Goal: Information Seeking & Learning: Learn about a topic

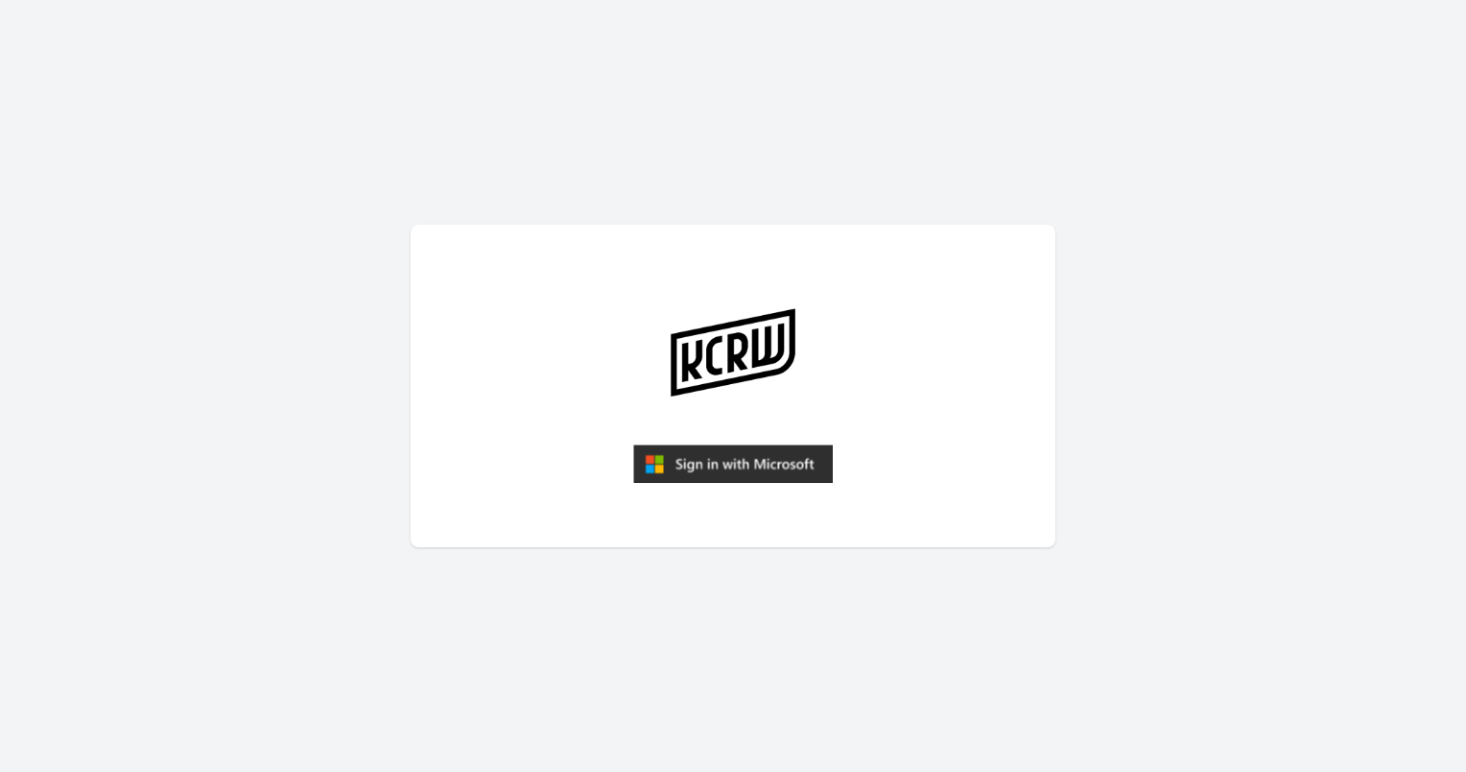
click at [797, 436] on article at bounding box center [733, 386] width 645 height 322
click at [771, 466] on img "submit" at bounding box center [733, 463] width 200 height 38
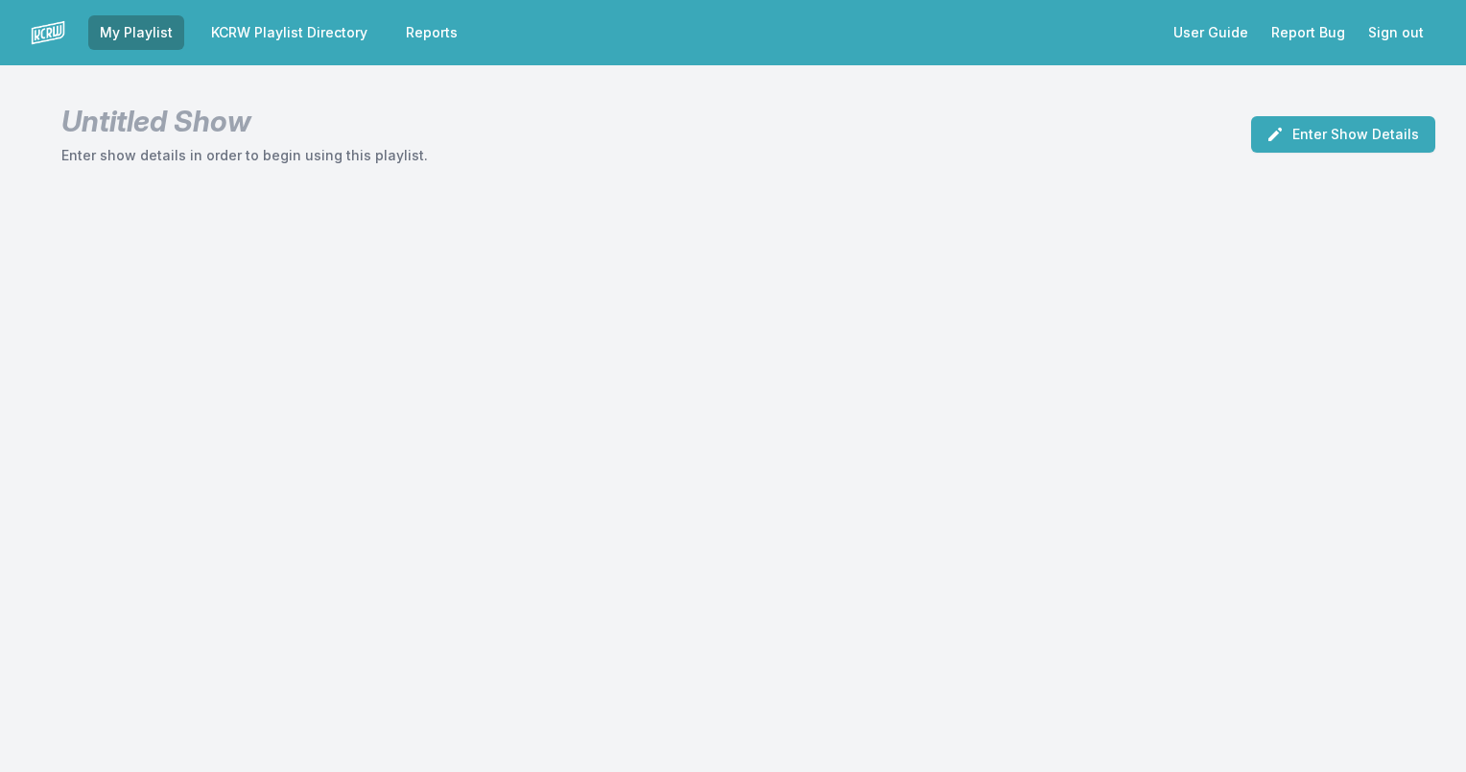
click at [255, 38] on link "KCRW Playlist Directory" at bounding box center [289, 32] width 179 height 35
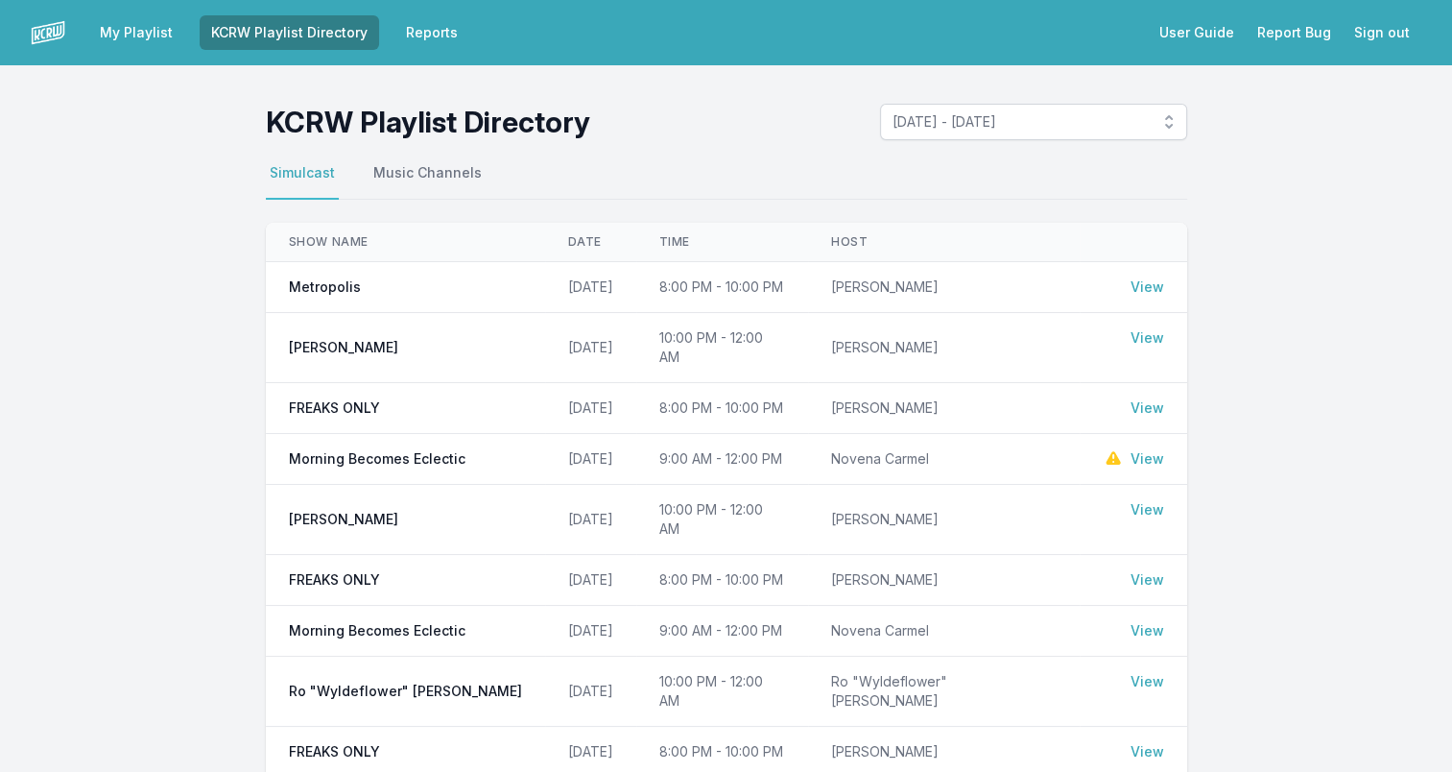
click at [1144, 284] on link "View" at bounding box center [1147, 286] width 34 height 19
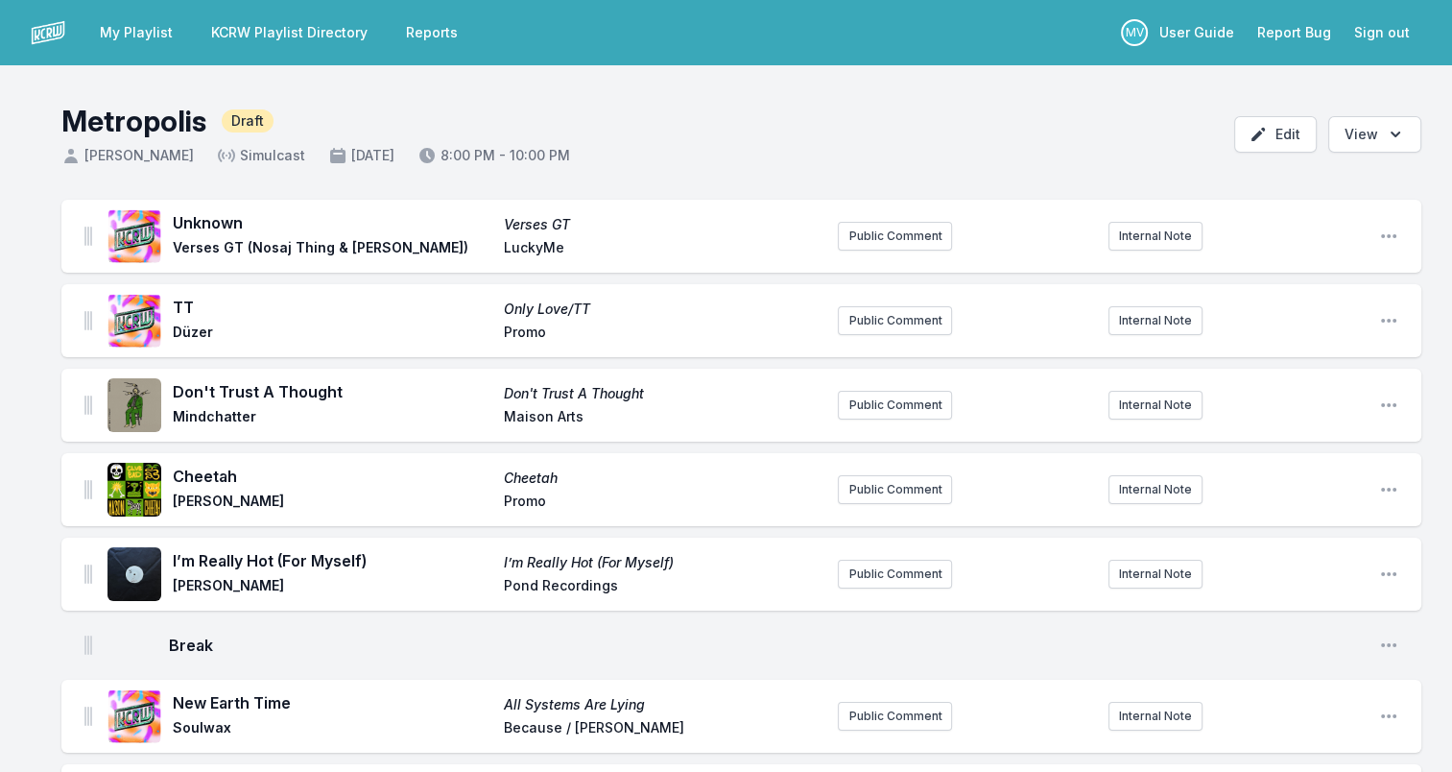
click at [198, 220] on span "Unknown" at bounding box center [333, 222] width 320 height 23
copy span "Unknown"
drag, startPoint x: 178, startPoint y: 244, endPoint x: 480, endPoint y: 262, distance: 302.8
click at [480, 262] on div "Unknown Verses GT Verses GT (Nosaj Thing & [PERSON_NAME]) LuckyMe" at bounding box center [464, 235] width 715 height 61
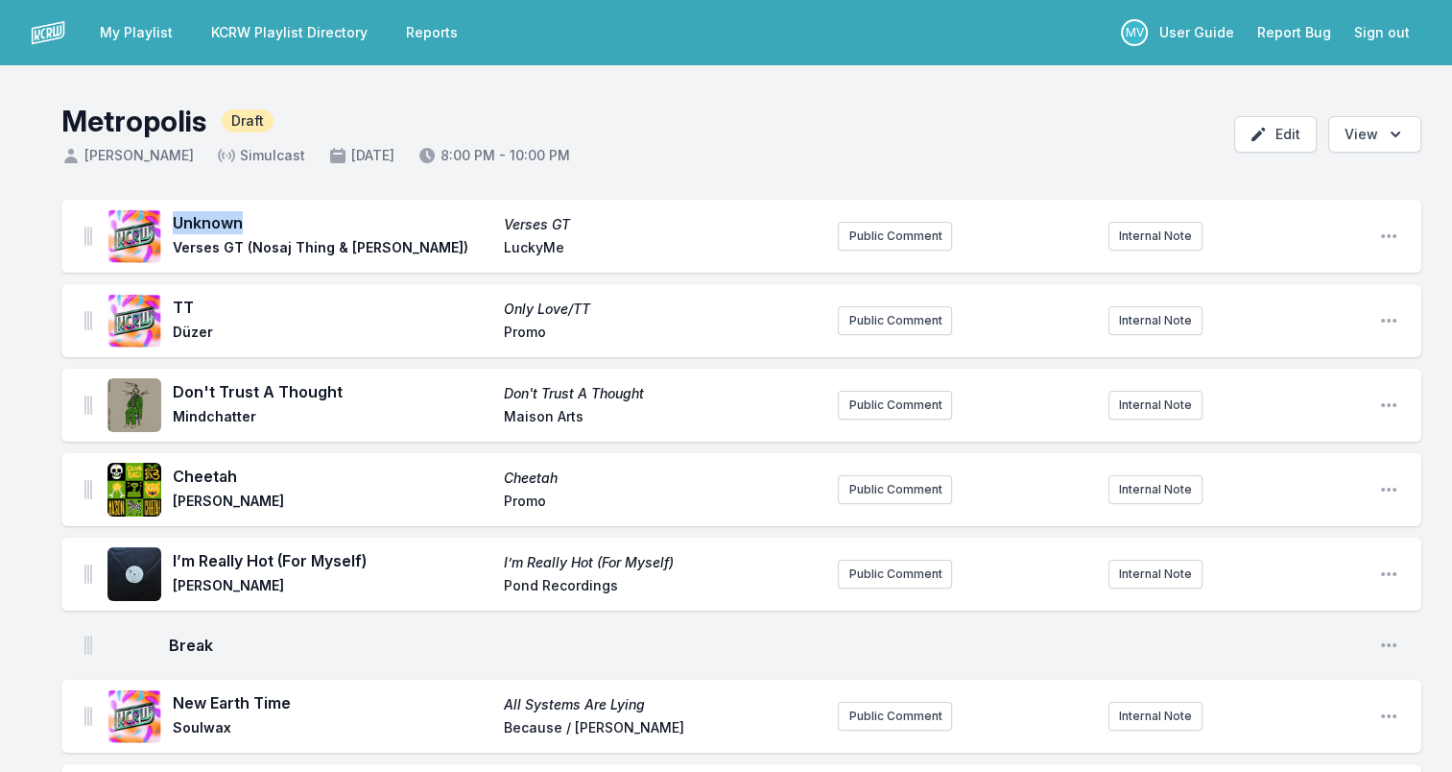
drag, startPoint x: 191, startPoint y: 245, endPoint x: 472, endPoint y: 252, distance: 281.3
click at [472, 252] on span "Verses GT (Nosaj Thing & [PERSON_NAME])" at bounding box center [333, 249] width 320 height 23
drag, startPoint x: 472, startPoint y: 252, endPoint x: 401, endPoint y: 249, distance: 71.1
copy span "Verses GT (Nosaj Thing & [PERSON_NAME])"
drag, startPoint x: 545, startPoint y: 217, endPoint x: 596, endPoint y: 222, distance: 51.1
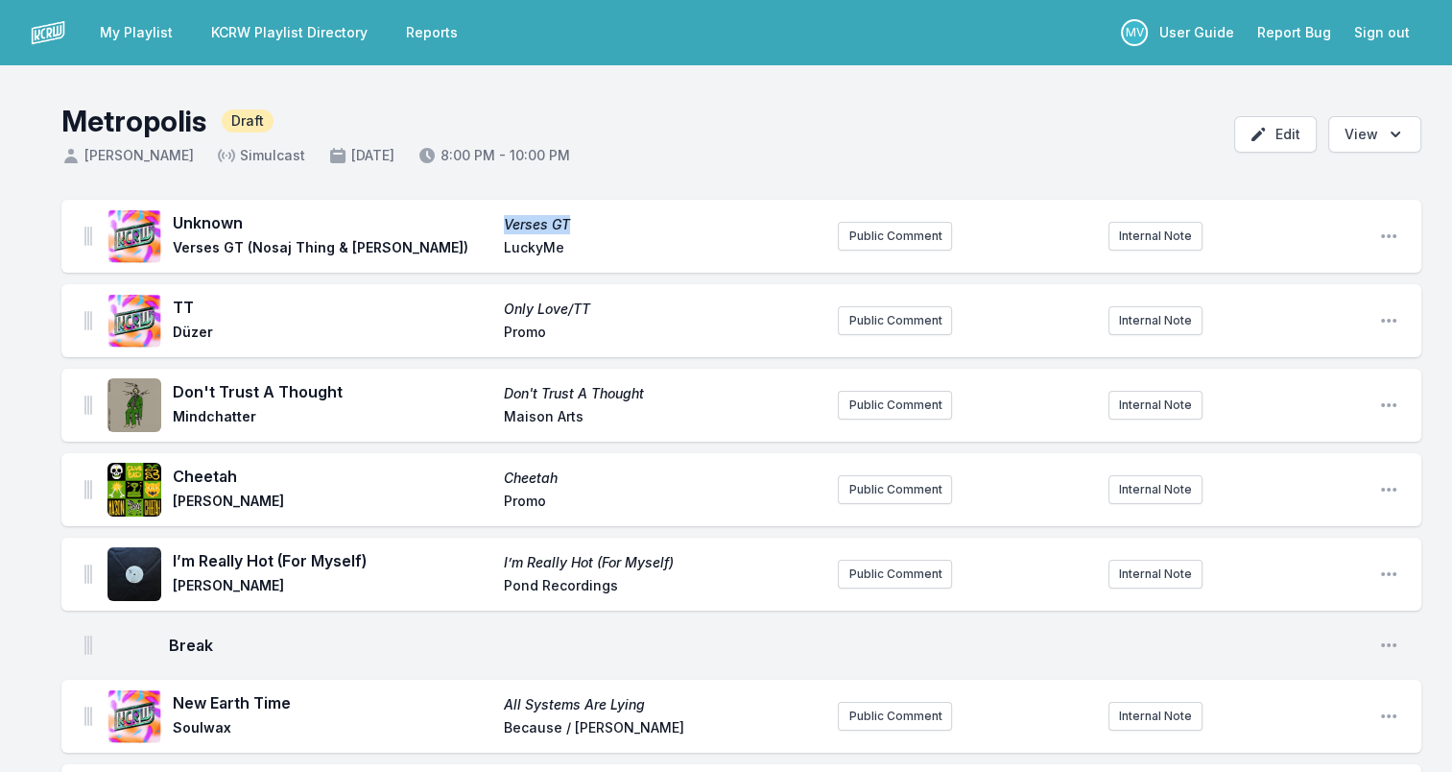
click at [596, 222] on span "Verses GT" at bounding box center [664, 224] width 320 height 19
drag, startPoint x: 596, startPoint y: 222, endPoint x: 570, endPoint y: 220, distance: 26.0
copy span "Verses GT"
click at [533, 246] on span "LuckyMe" at bounding box center [664, 249] width 320 height 23
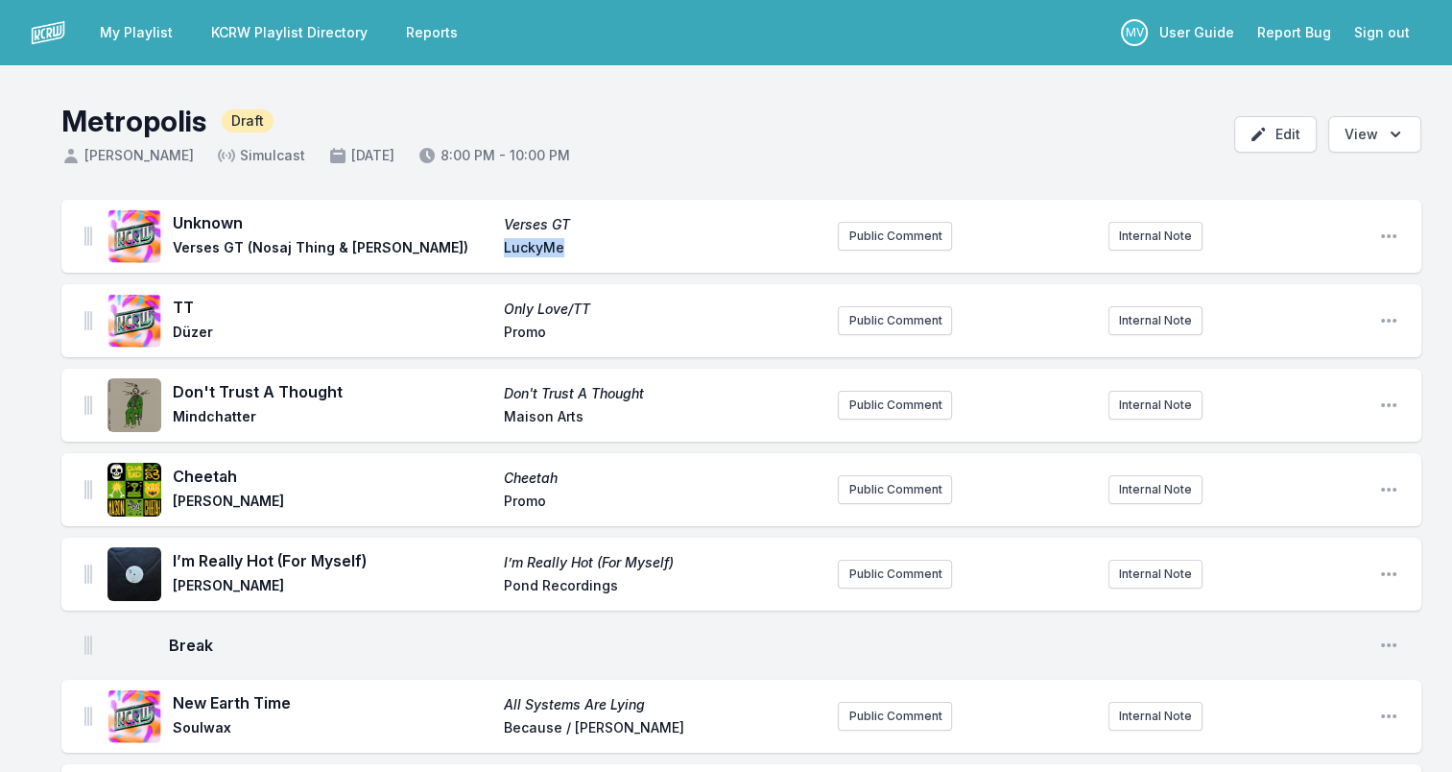
copy span "LuckyMe"
click at [175, 299] on span "TT" at bounding box center [333, 307] width 320 height 23
copy span "TT"
click at [192, 328] on span "Düzer" at bounding box center [333, 333] width 320 height 23
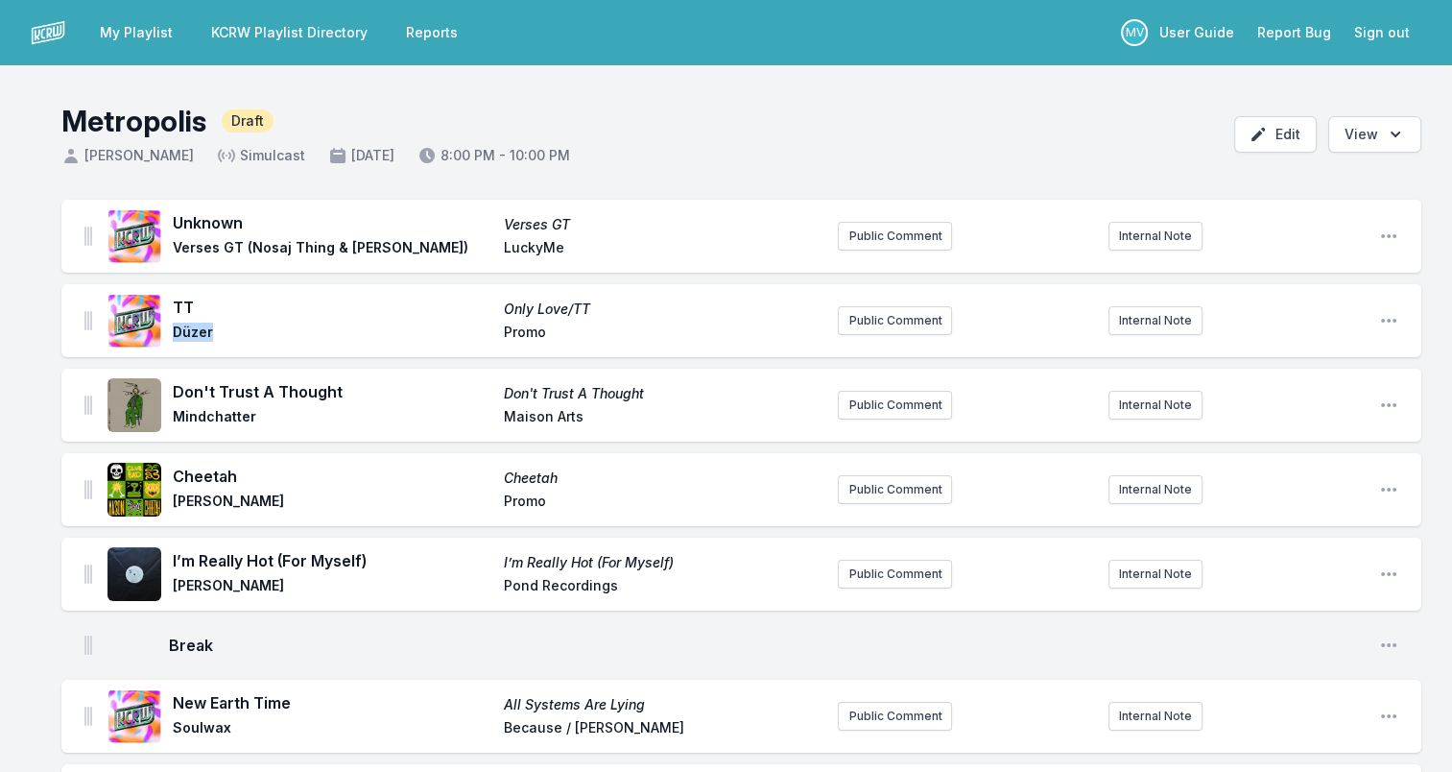
click at [192, 328] on span "Düzer" at bounding box center [333, 333] width 320 height 23
copy span "Düzer"
drag, startPoint x: 493, startPoint y: 306, endPoint x: 620, endPoint y: 307, distance: 126.7
click at [620, 307] on div "TT Only Love/TT Düzer Promo" at bounding box center [498, 321] width 650 height 50
drag, startPoint x: 620, startPoint y: 307, endPoint x: 565, endPoint y: 304, distance: 54.8
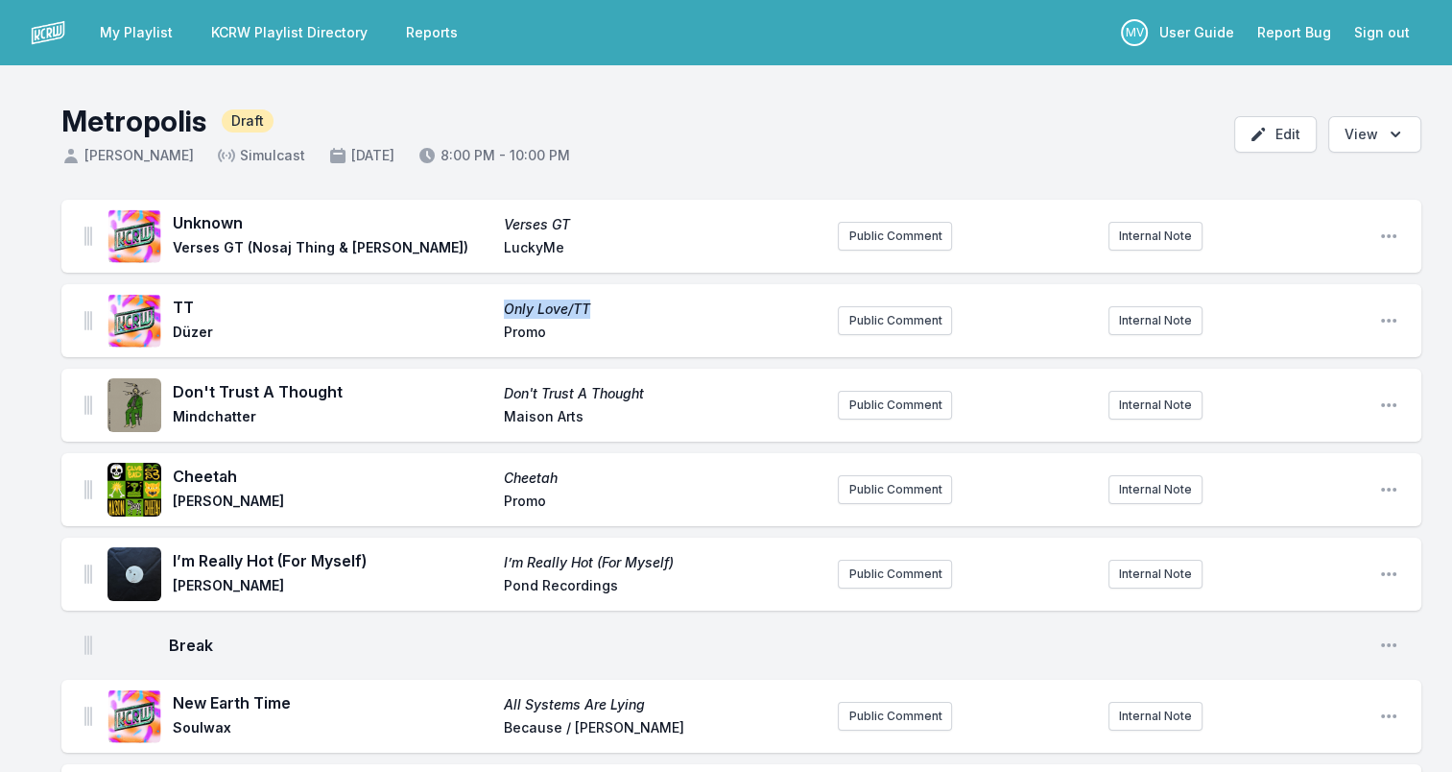
copy div "Only Love/TT"
click at [516, 334] on span "Promo" at bounding box center [664, 333] width 320 height 23
click at [516, 333] on span "Promo" at bounding box center [664, 333] width 320 height 23
copy span "Promo"
drag, startPoint x: 176, startPoint y: 392, endPoint x: 342, endPoint y: 393, distance: 166.0
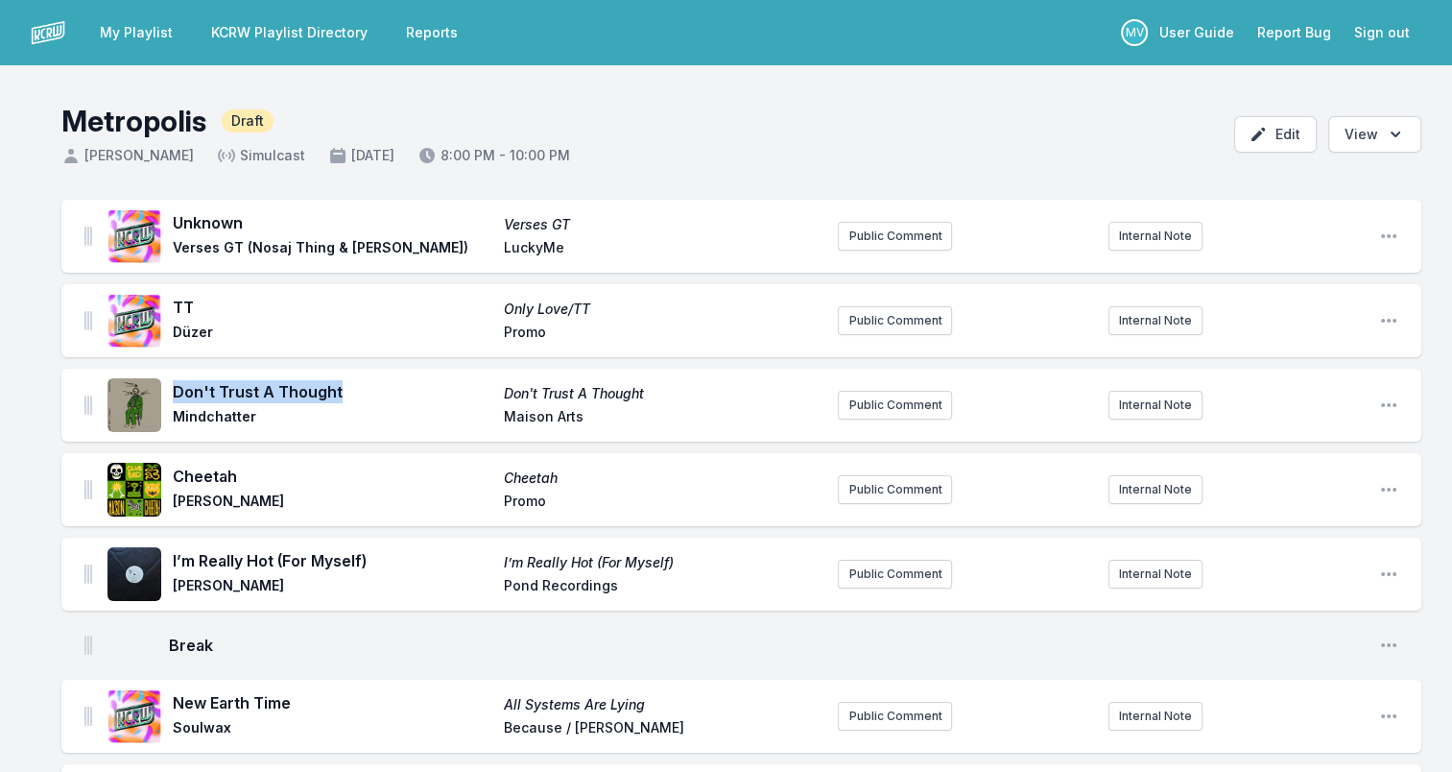
click at [342, 393] on span "Don't Trust A Thought" at bounding box center [333, 391] width 320 height 23
drag, startPoint x: 342, startPoint y: 393, endPoint x: 310, endPoint y: 392, distance: 31.7
copy span "Don't Trust A Thought"
click at [195, 416] on span "Mindchatter" at bounding box center [333, 418] width 320 height 23
click at [196, 416] on span "Mindchatter" at bounding box center [333, 418] width 320 height 23
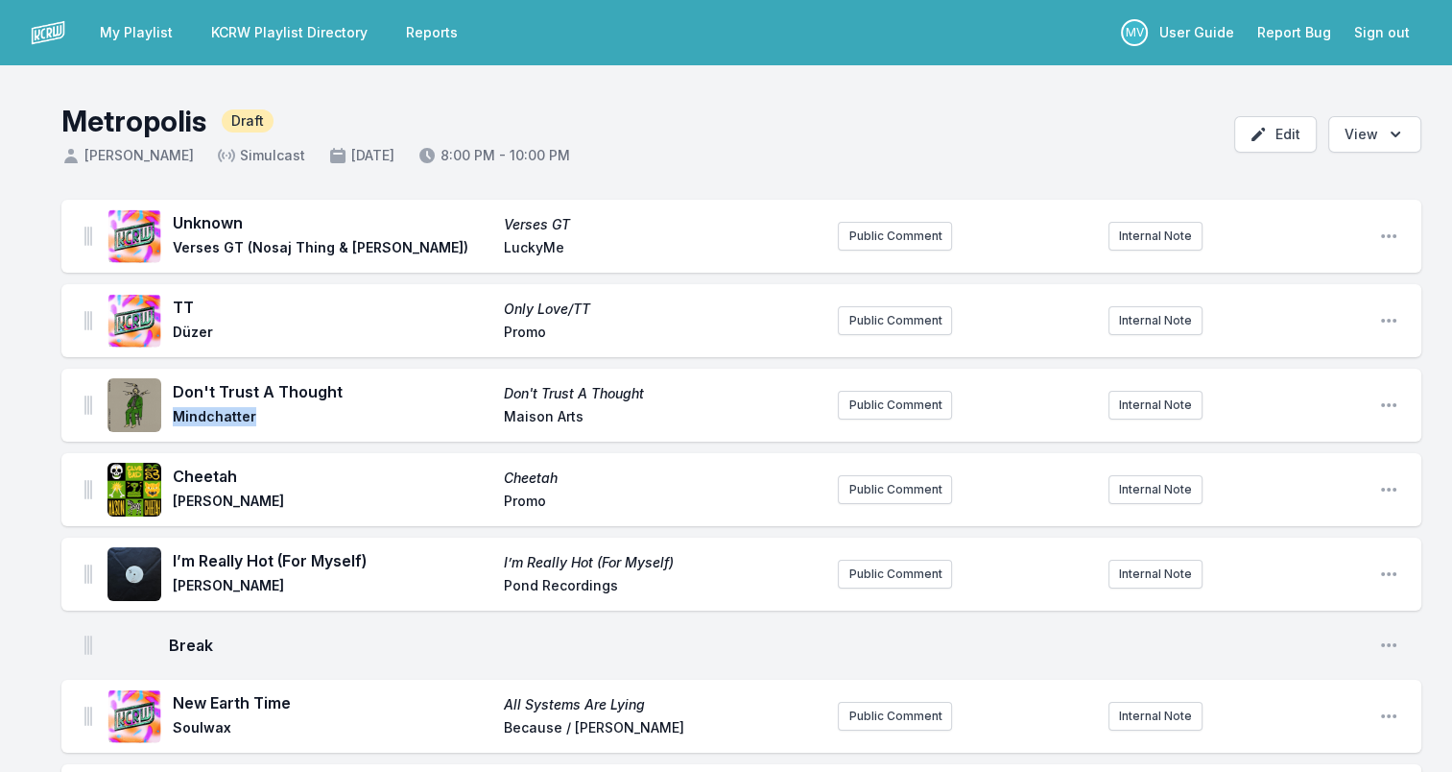
copy span "Mindchatter"
drag, startPoint x: 582, startPoint y: 416, endPoint x: 488, endPoint y: 420, distance: 94.1
click at [488, 420] on div "Don't Trust A Thought Don't Trust A Thought Mindchatter Maison Arts" at bounding box center [498, 405] width 650 height 50
drag, startPoint x: 488, startPoint y: 420, endPoint x: 529, endPoint y: 415, distance: 41.7
click at [202, 472] on span "Cheetah" at bounding box center [333, 475] width 320 height 23
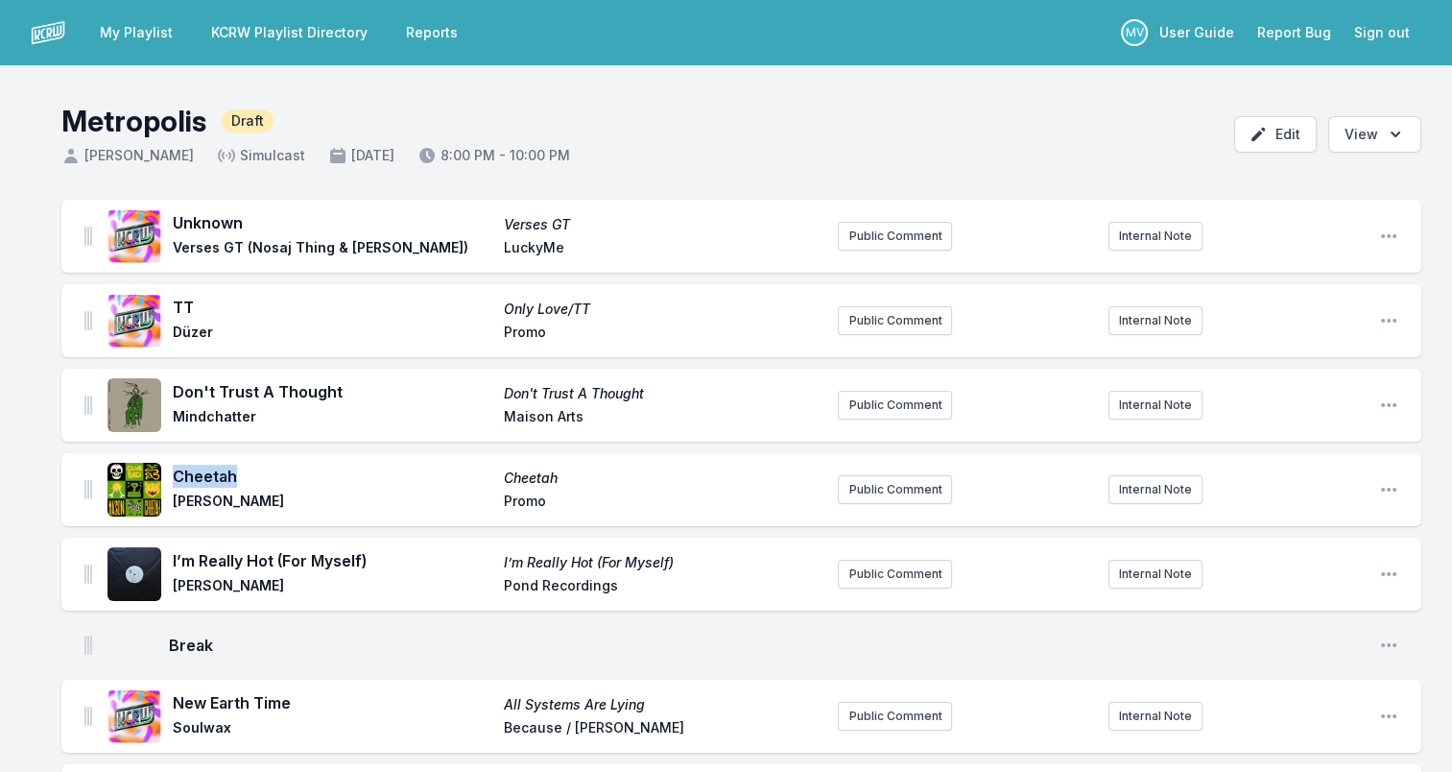
click at [202, 472] on span "Cheetah" at bounding box center [333, 475] width 320 height 23
click at [198, 497] on span "[PERSON_NAME]" at bounding box center [333, 502] width 320 height 23
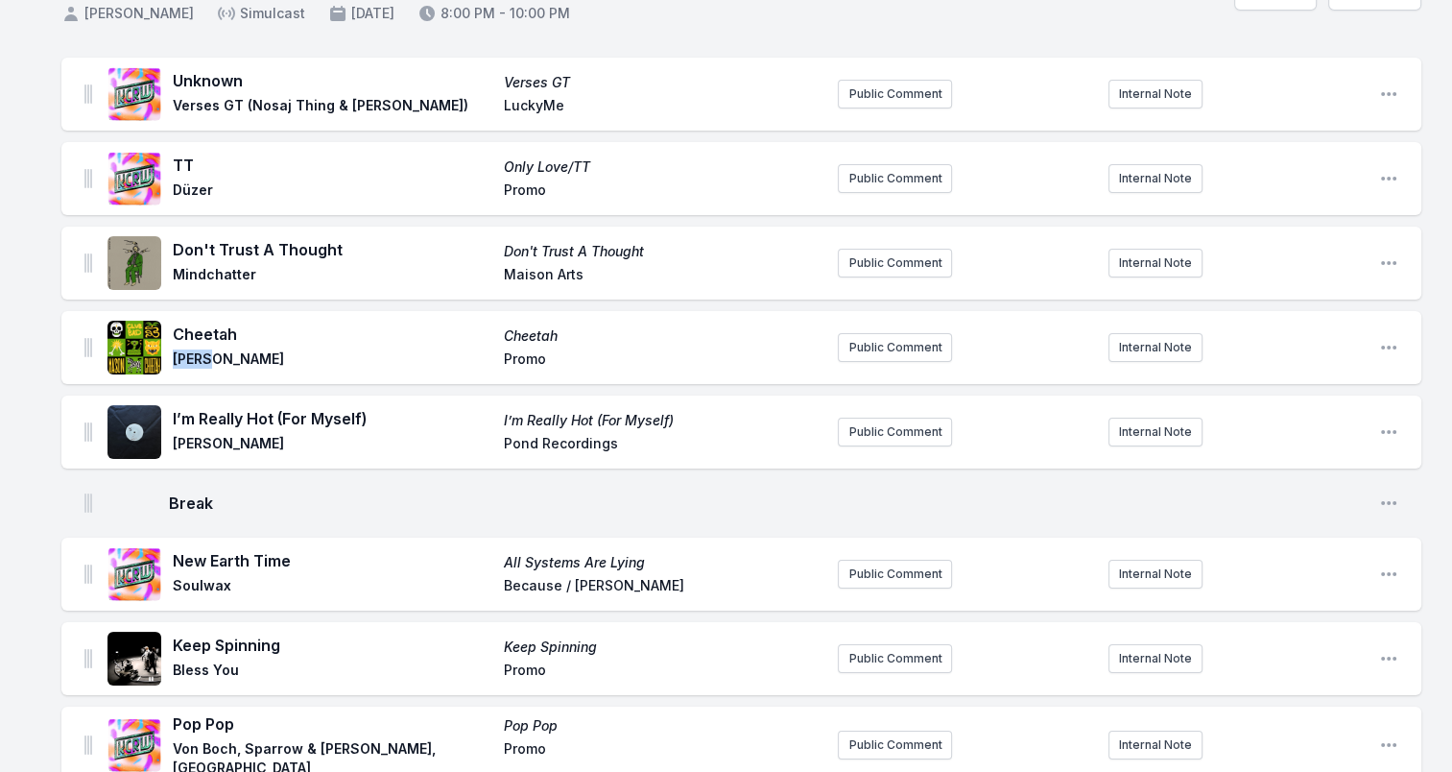
scroll to position [192, 0]
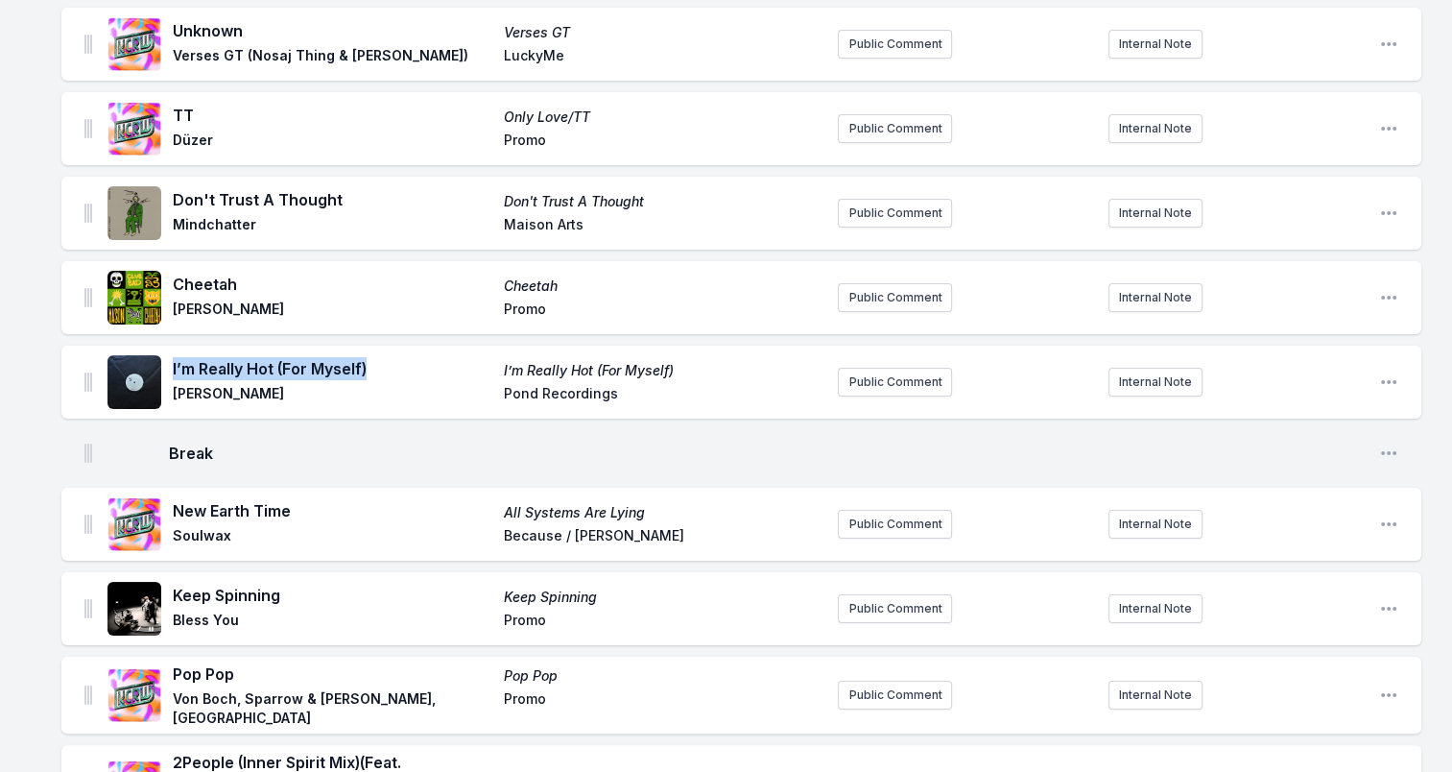
drag, startPoint x: 174, startPoint y: 371, endPoint x: 369, endPoint y: 368, distance: 195.8
click at [369, 368] on span "I’m Really Hot (For Myself)" at bounding box center [333, 368] width 320 height 23
drag, startPoint x: 369, startPoint y: 368, endPoint x: 262, endPoint y: 367, distance: 107.5
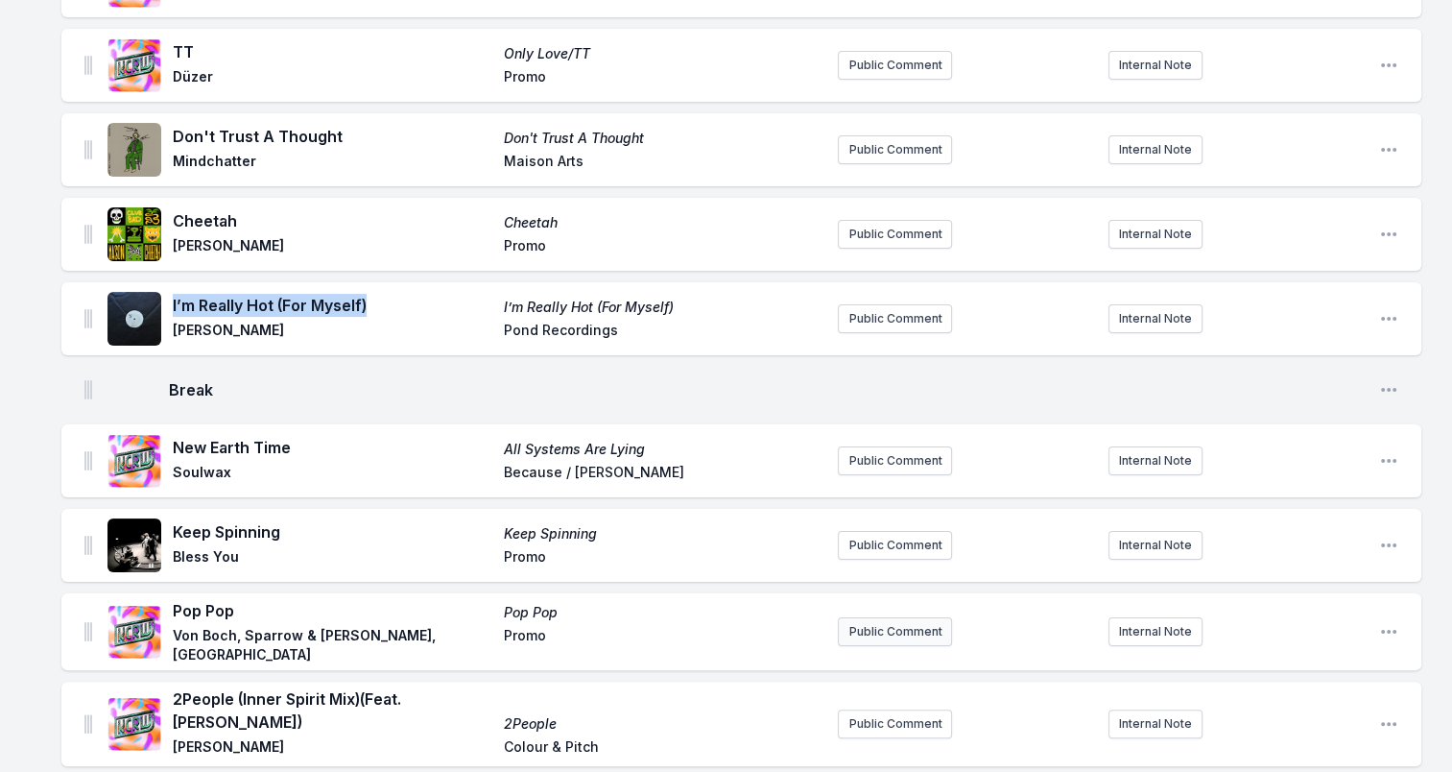
scroll to position [288, 0]
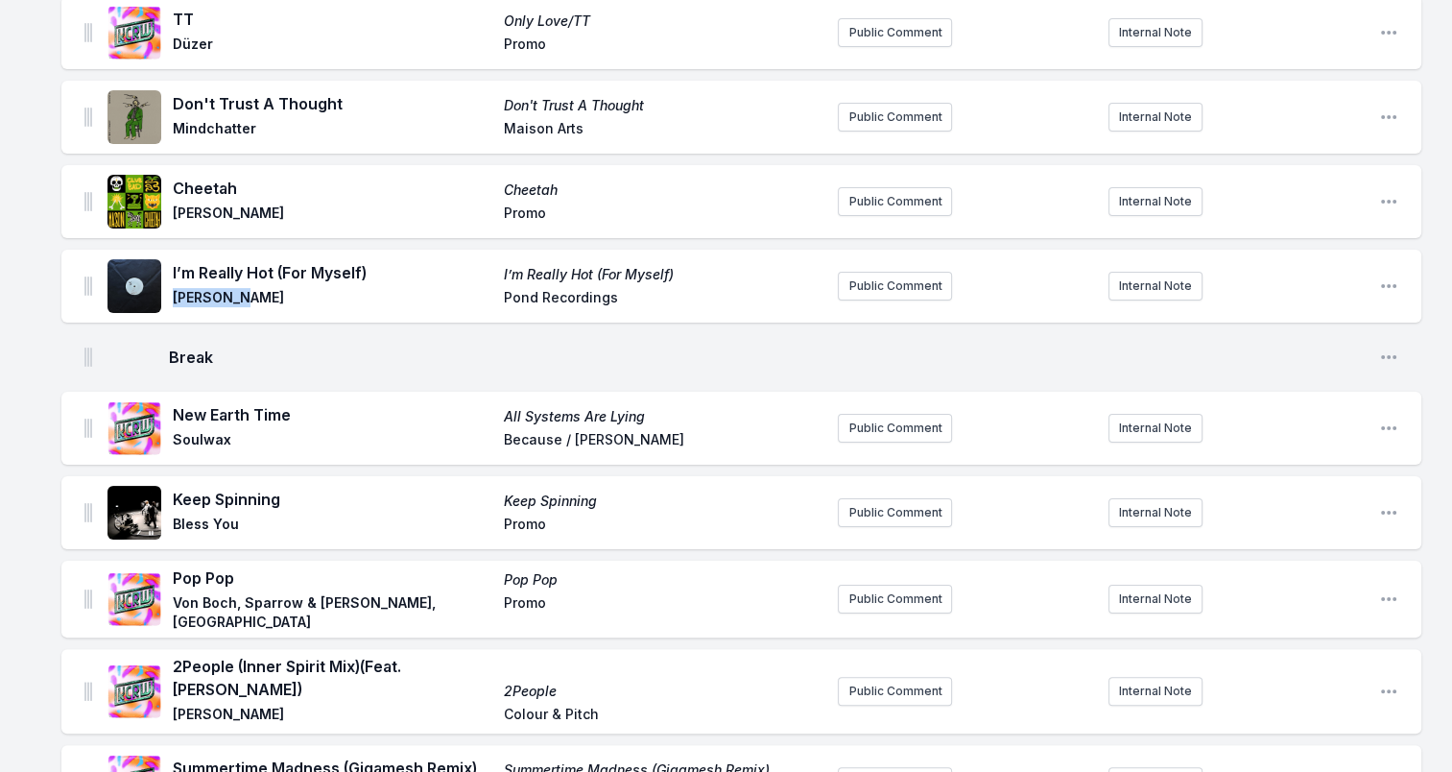
drag, startPoint x: 175, startPoint y: 295, endPoint x: 267, endPoint y: 295, distance: 92.1
click at [267, 295] on span "[PERSON_NAME]" at bounding box center [333, 299] width 320 height 23
drag, startPoint x: 267, startPoint y: 295, endPoint x: 236, endPoint y: 293, distance: 30.8
drag, startPoint x: 501, startPoint y: 297, endPoint x: 620, endPoint y: 300, distance: 119.0
click at [620, 300] on div "I’m Really Hot (For Myself) I’m Really Hot (For Myself) [PERSON_NAME] Recordings" at bounding box center [498, 286] width 650 height 50
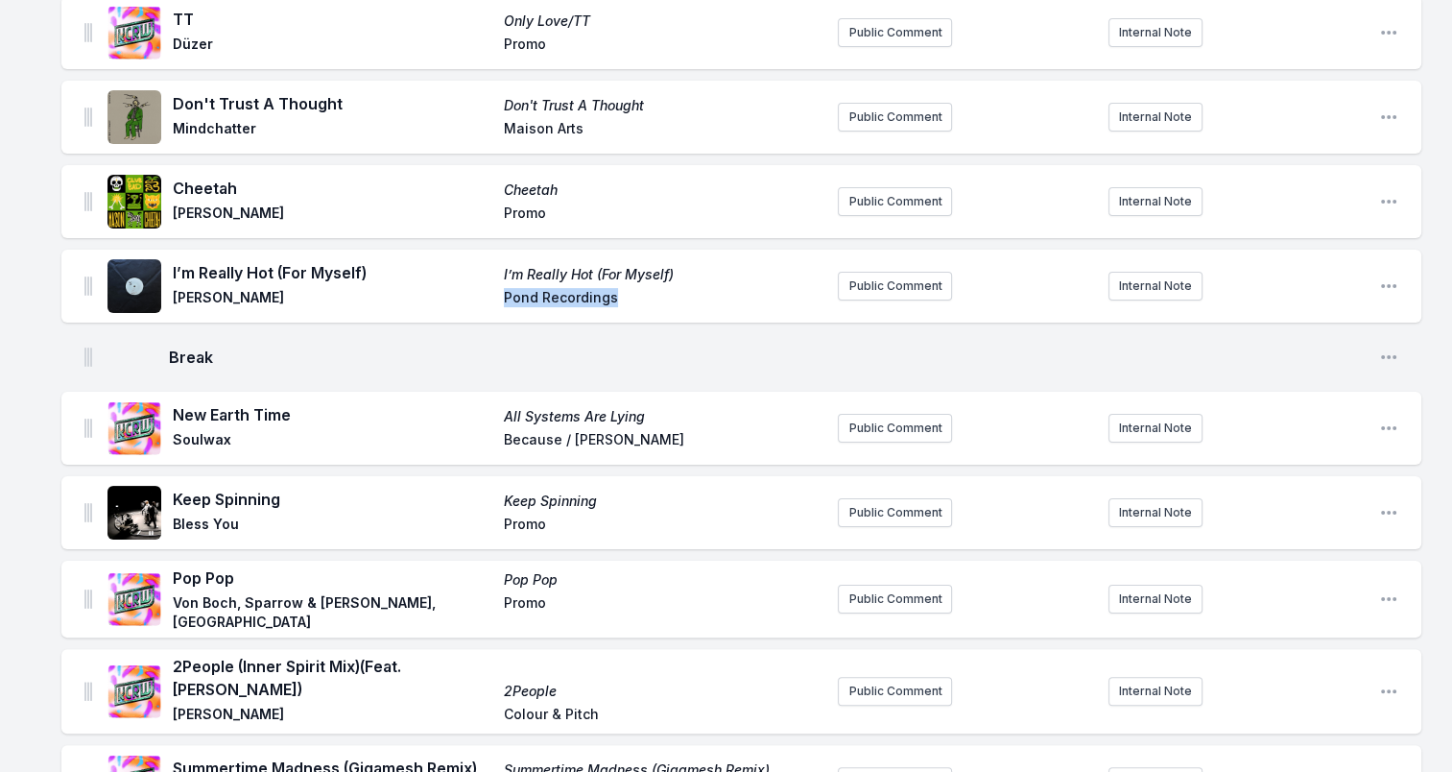
drag, startPoint x: 620, startPoint y: 300, endPoint x: 537, endPoint y: 296, distance: 82.7
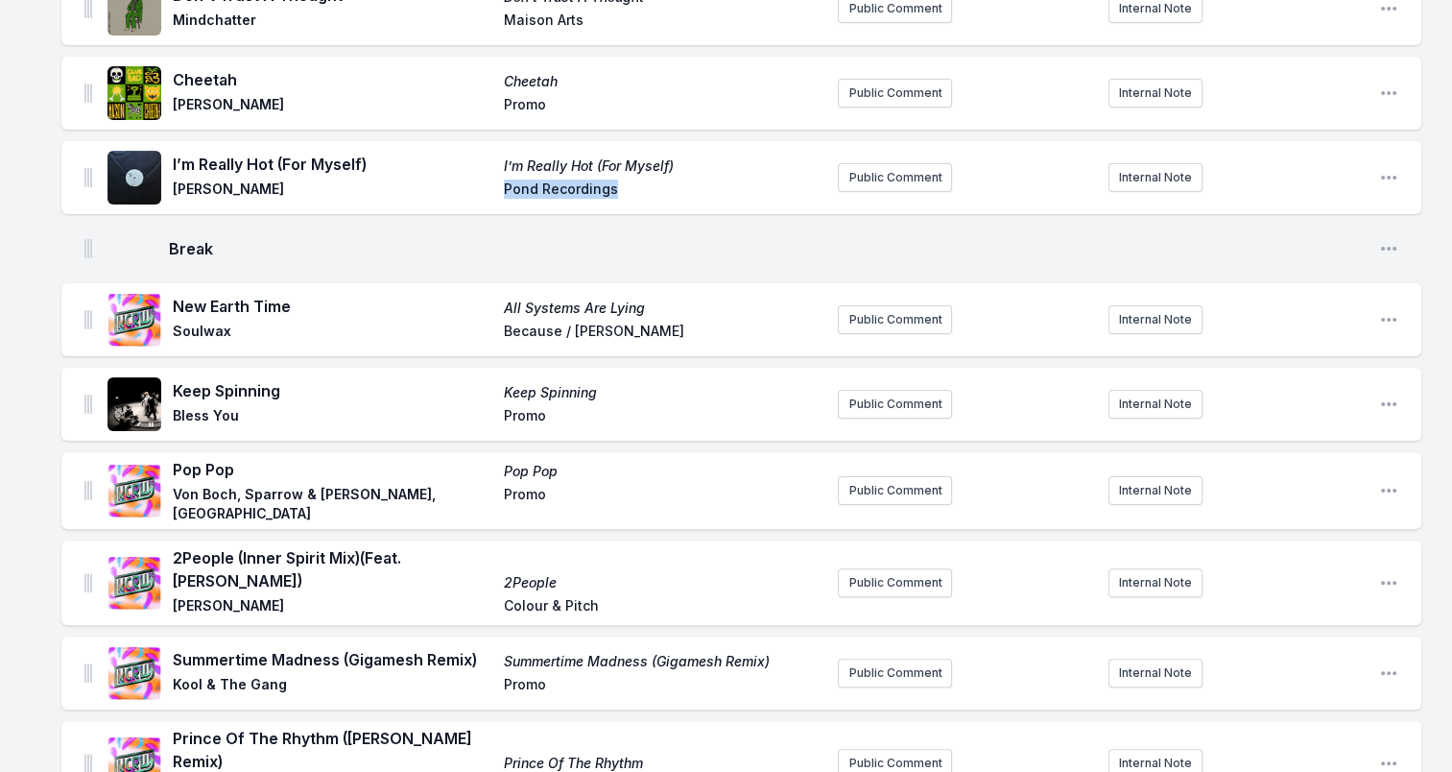
scroll to position [480, 0]
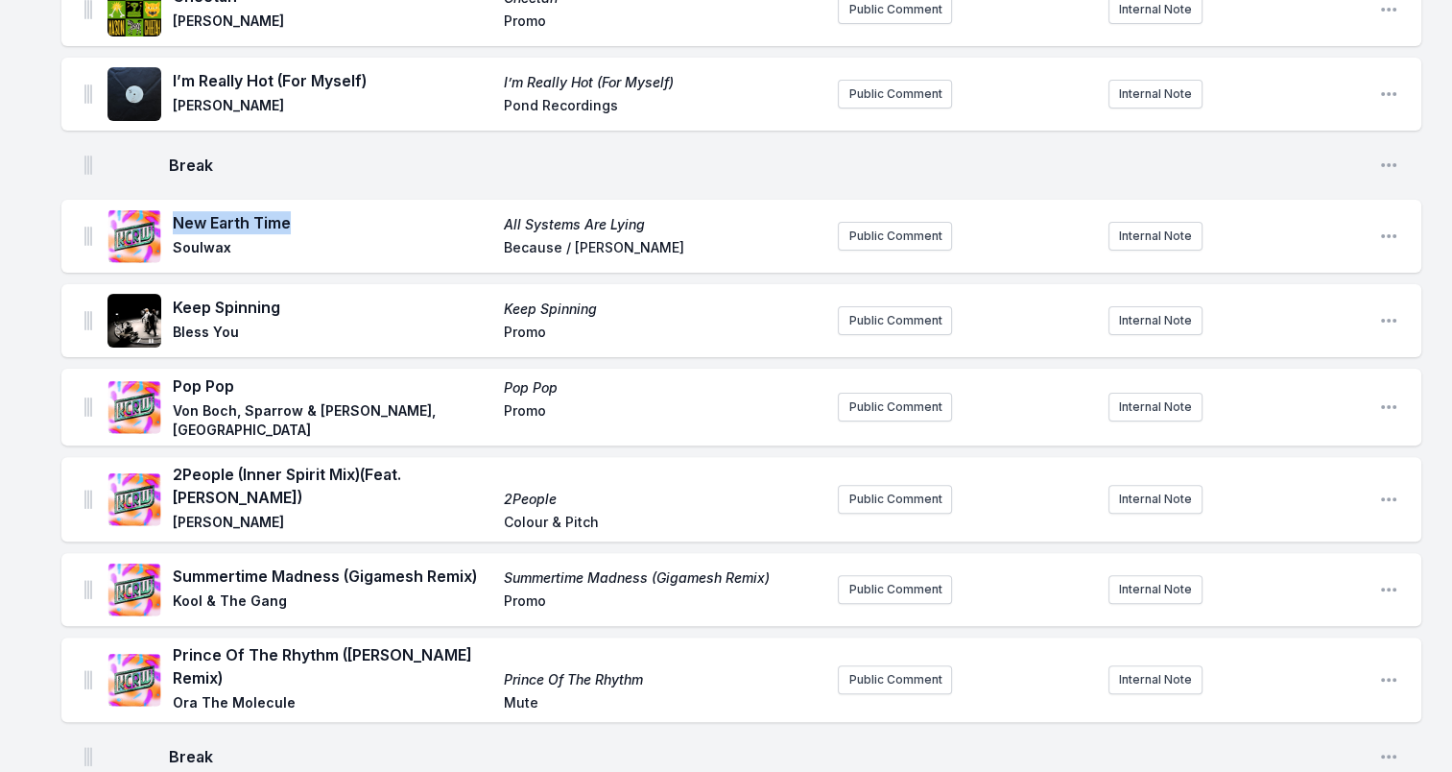
drag, startPoint x: 175, startPoint y: 220, endPoint x: 306, endPoint y: 213, distance: 131.6
click at [306, 213] on span "New Earth Time" at bounding box center [333, 222] width 320 height 23
drag, startPoint x: 306, startPoint y: 213, endPoint x: 269, endPoint y: 211, distance: 37.5
click at [195, 246] on span "Soulwax" at bounding box center [333, 249] width 320 height 23
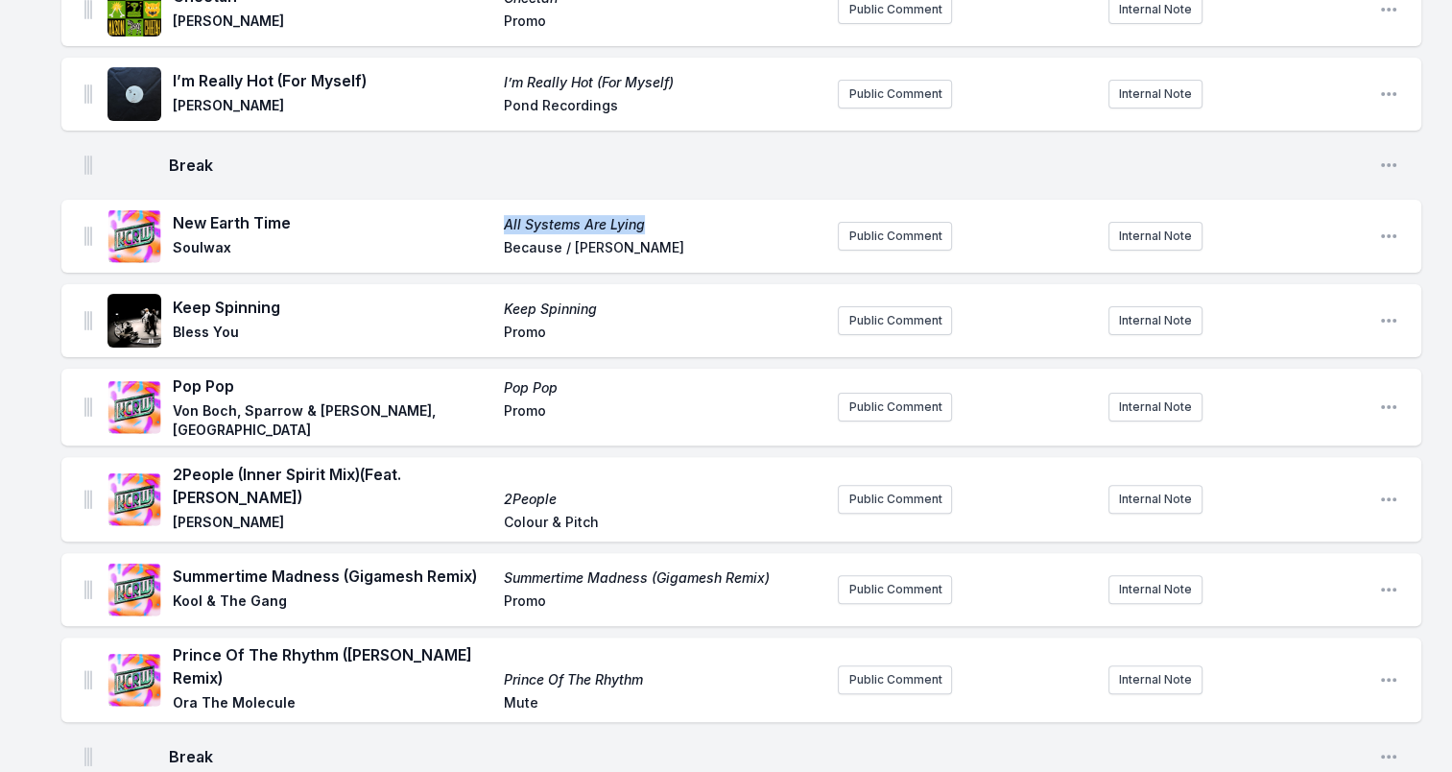
drag, startPoint x: 639, startPoint y: 218, endPoint x: 424, endPoint y: 212, distance: 215.0
click at [424, 212] on div "New Earth Time All Systems Are Lying Soulwax Because / [PERSON_NAME]" at bounding box center [498, 236] width 650 height 50
drag, startPoint x: 424, startPoint y: 212, endPoint x: 541, endPoint y: 215, distance: 117.1
drag, startPoint x: 602, startPoint y: 240, endPoint x: 506, endPoint y: 250, distance: 96.4
click at [506, 250] on span "Because / [PERSON_NAME]" at bounding box center [664, 249] width 320 height 23
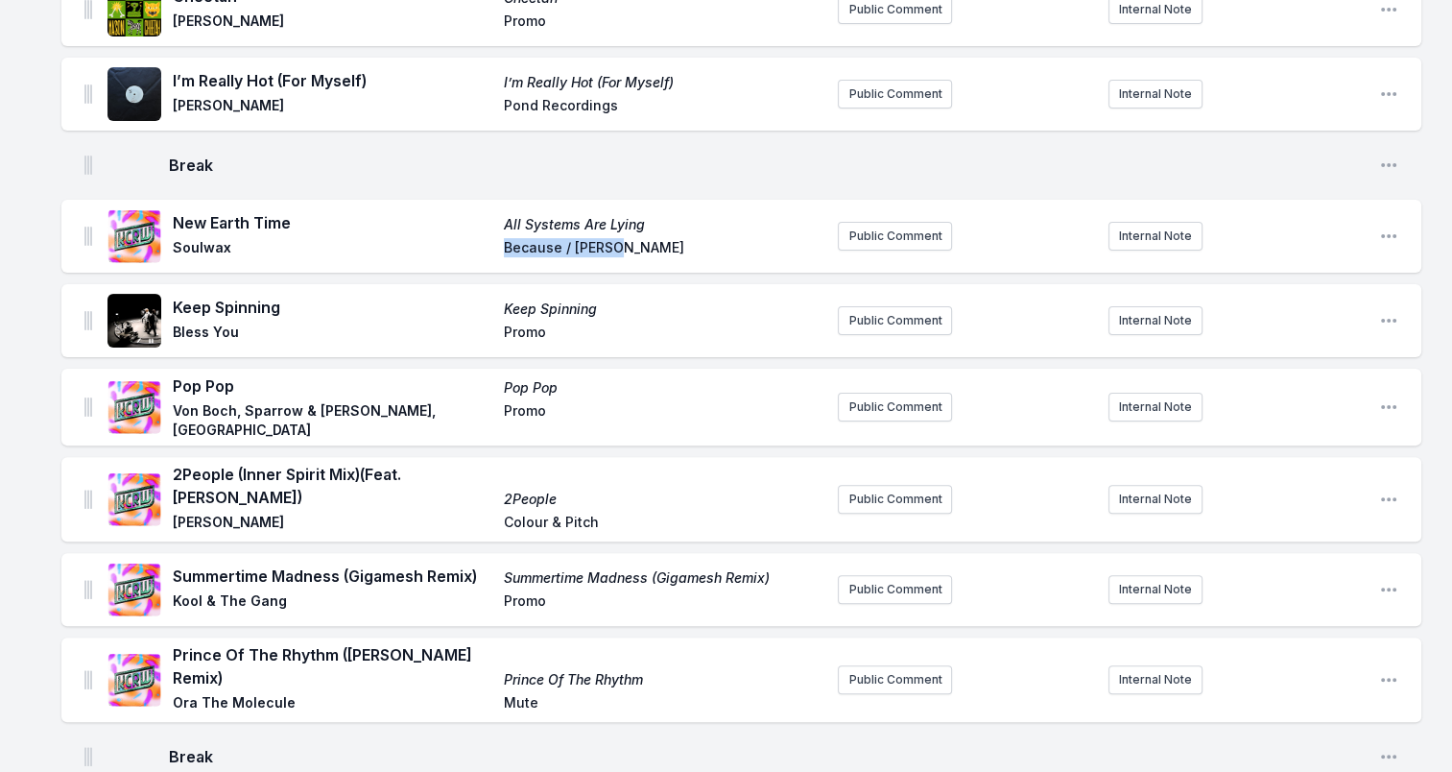
drag, startPoint x: 506, startPoint y: 250, endPoint x: 522, endPoint y: 243, distance: 17.6
drag, startPoint x: 178, startPoint y: 306, endPoint x: 281, endPoint y: 299, distance: 102.9
click at [281, 299] on span "Keep Spinning" at bounding box center [333, 307] width 320 height 23
drag, startPoint x: 281, startPoint y: 299, endPoint x: 265, endPoint y: 305, distance: 17.3
drag, startPoint x: 174, startPoint y: 333, endPoint x: 245, endPoint y: 328, distance: 71.2
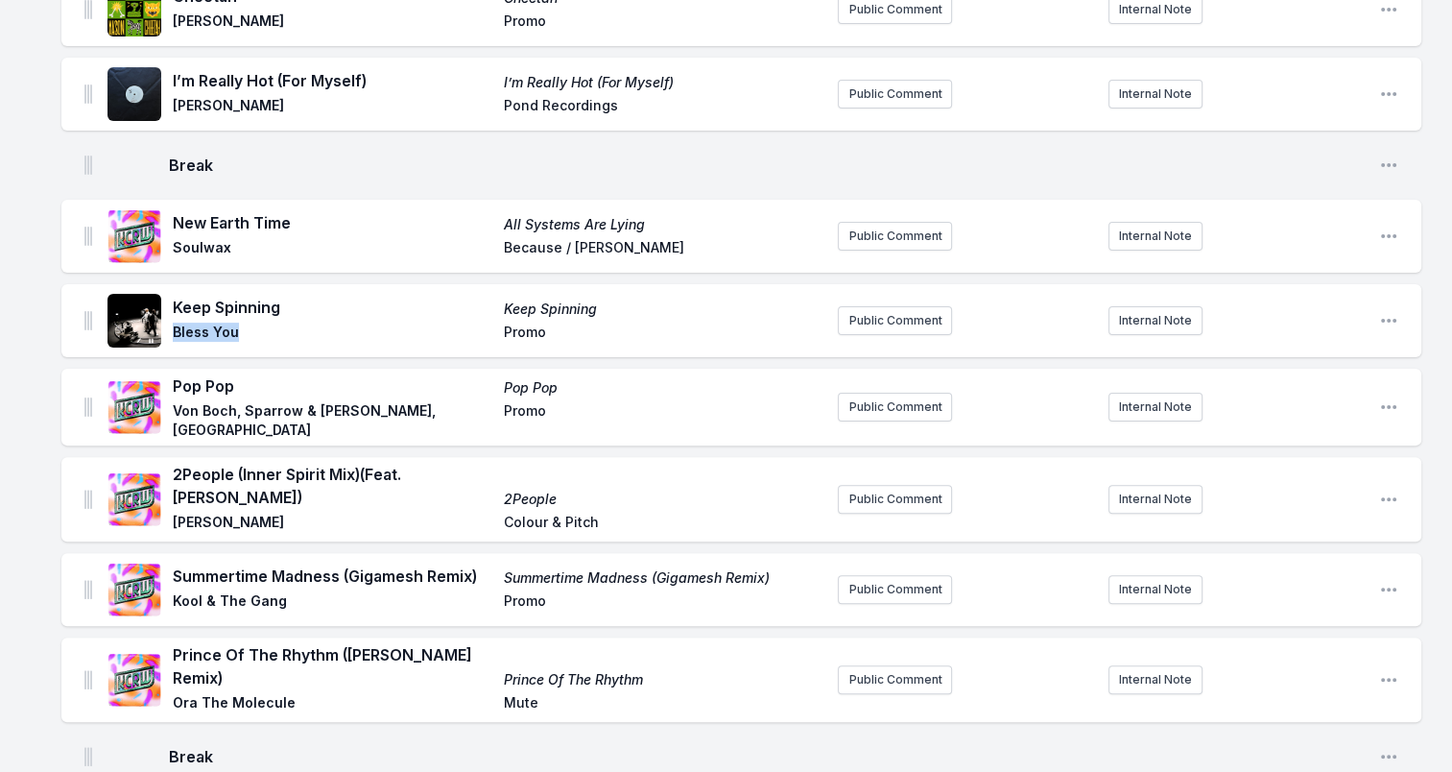
click at [245, 328] on div "Keep Spinning Keep Spinning Bless You Promo" at bounding box center [464, 320] width 715 height 61
drag, startPoint x: 245, startPoint y: 328, endPoint x: 198, endPoint y: 326, distance: 47.1
drag, startPoint x: 180, startPoint y: 390, endPoint x: 242, endPoint y: 389, distance: 61.4
click at [242, 389] on span "Pop Pop" at bounding box center [333, 385] width 320 height 23
drag, startPoint x: 242, startPoint y: 389, endPoint x: 215, endPoint y: 389, distance: 26.9
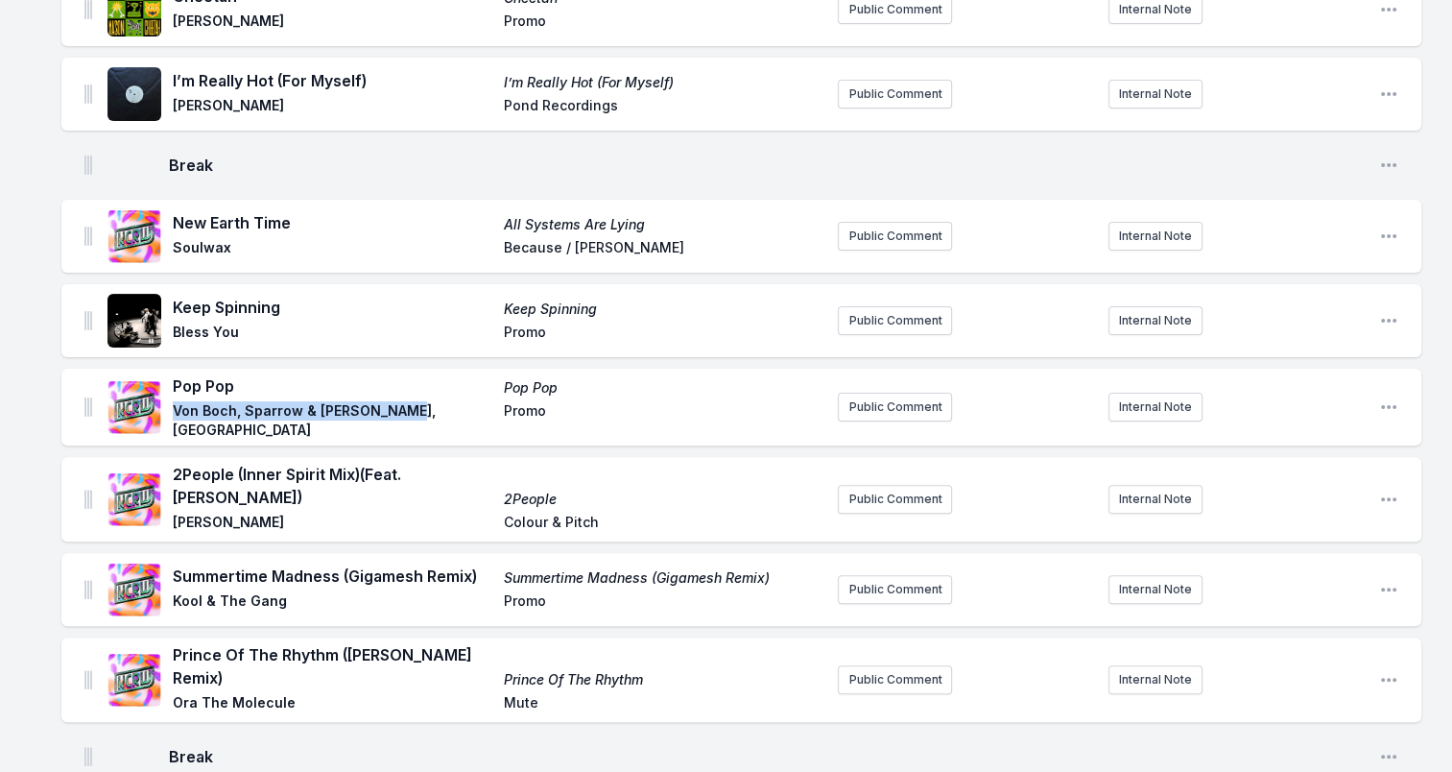
drag, startPoint x: 175, startPoint y: 418, endPoint x: 400, endPoint y: 418, distance: 225.5
click at [400, 418] on span "Von Boch, Sparrow & [PERSON_NAME], [GEOGRAPHIC_DATA]" at bounding box center [333, 420] width 320 height 38
drag, startPoint x: 400, startPoint y: 418, endPoint x: 390, endPoint y: 417, distance: 10.6
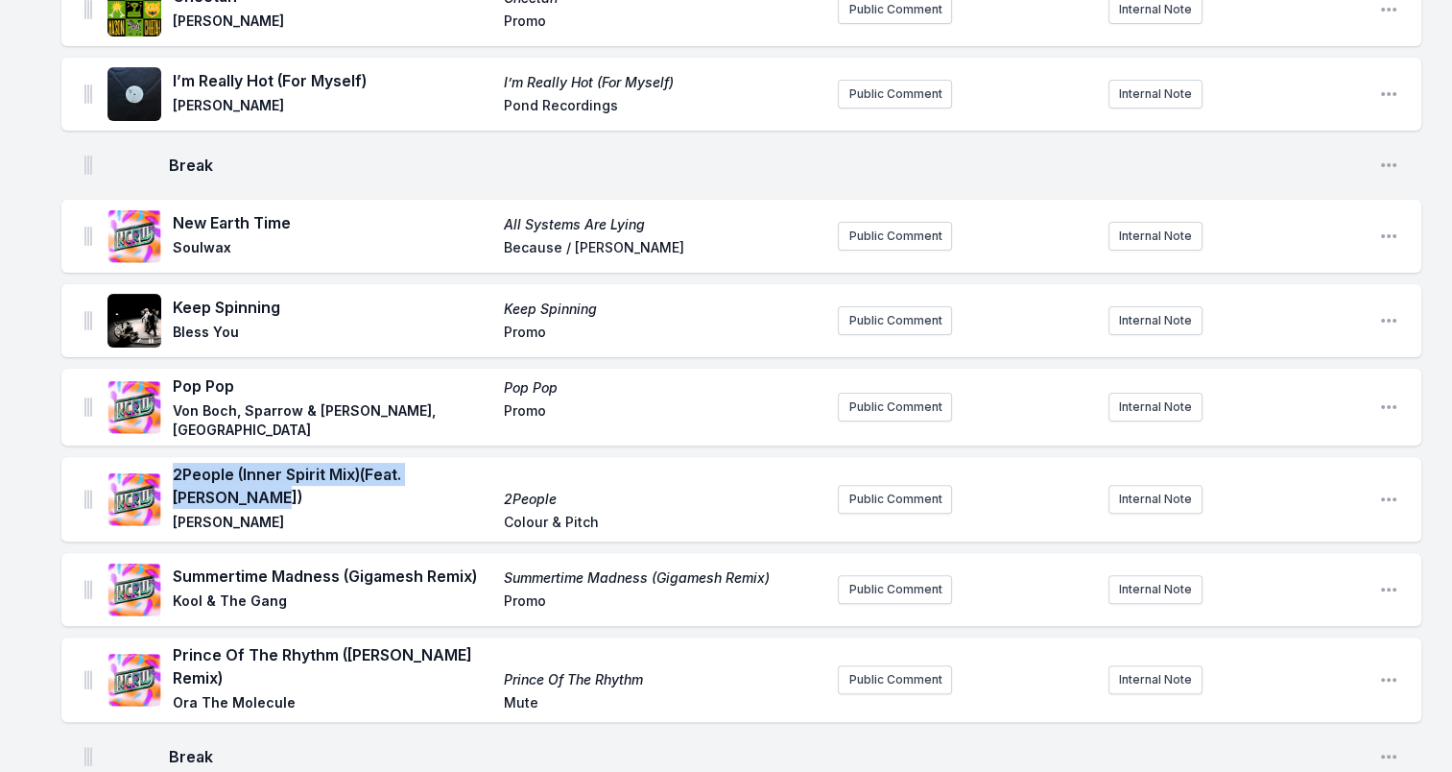
drag, startPoint x: 232, startPoint y: 486, endPoint x: 172, endPoint y: 469, distance: 62.6
click at [172, 469] on div "2People (Inner Spirit Mix) (Feat. [PERSON_NAME]) 2People [PERSON_NAME] Colour &…" at bounding box center [464, 499] width 715 height 73
drag, startPoint x: 172, startPoint y: 469, endPoint x: 192, endPoint y: 467, distance: 20.2
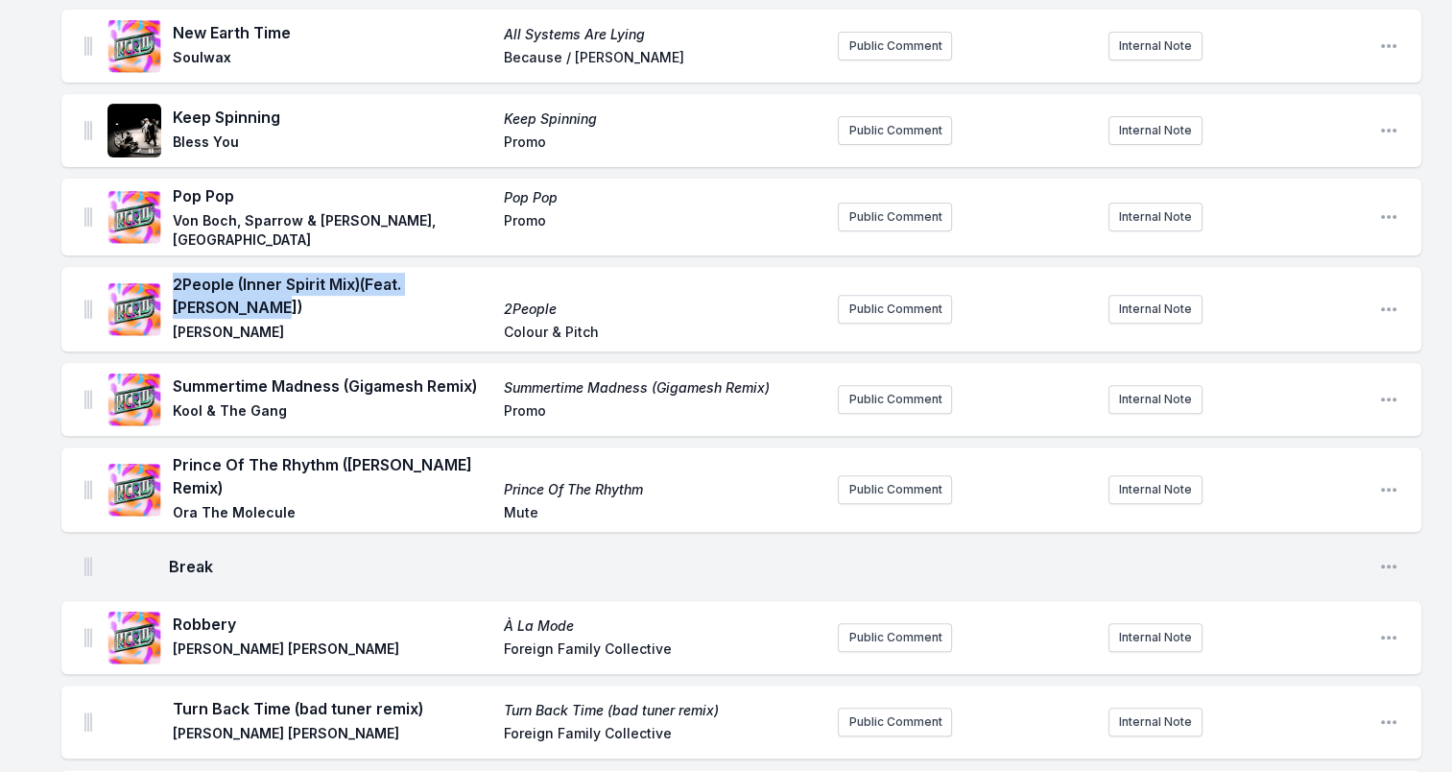
scroll to position [672, 0]
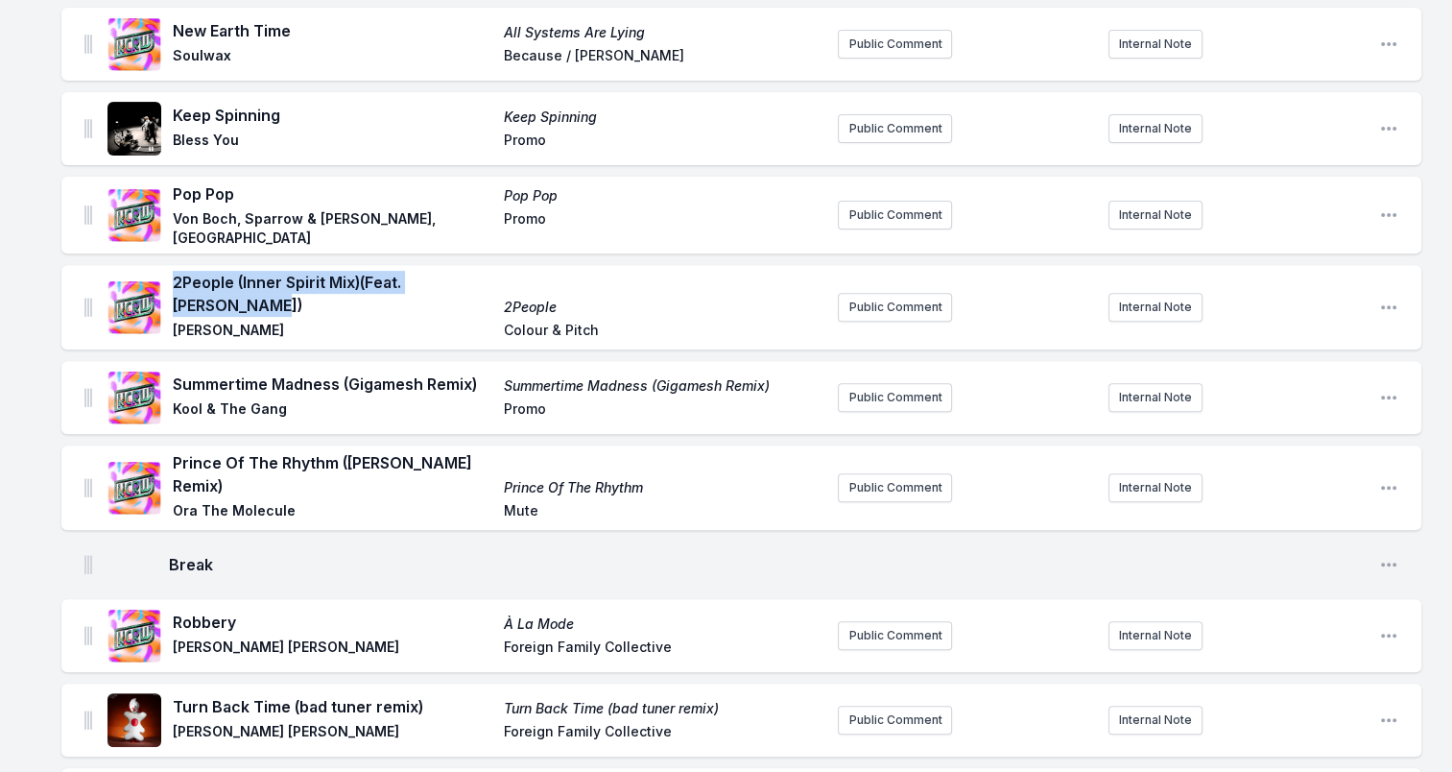
drag, startPoint x: 192, startPoint y: 328, endPoint x: 330, endPoint y: 328, distance: 138.2
click at [330, 328] on span "[PERSON_NAME]" at bounding box center [333, 332] width 320 height 23
drag, startPoint x: 330, startPoint y: 328, endPoint x: 288, endPoint y: 318, distance: 43.5
click at [525, 297] on span "2People" at bounding box center [664, 306] width 320 height 19
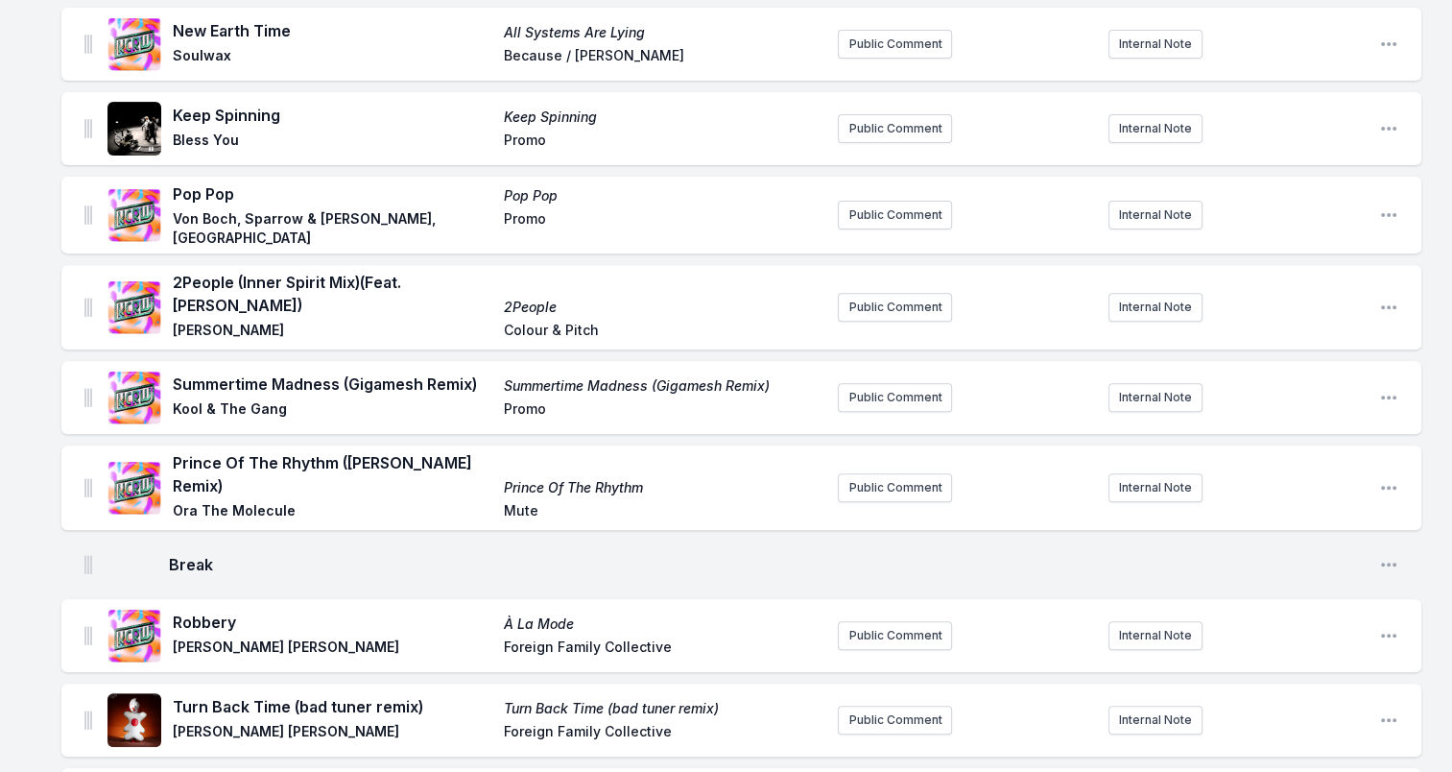
click at [506, 323] on div "2People (Inner Spirit Mix) (Feat. [PERSON_NAME]) 2People [PERSON_NAME] Colour &…" at bounding box center [498, 307] width 650 height 73
drag, startPoint x: 503, startPoint y: 323, endPoint x: 602, endPoint y: 331, distance: 99.1
click at [602, 331] on span "Colour & Pitch" at bounding box center [664, 332] width 320 height 23
drag, startPoint x: 602, startPoint y: 331, endPoint x: 585, endPoint y: 328, distance: 16.6
drag, startPoint x: 173, startPoint y: 382, endPoint x: 488, endPoint y: 379, distance: 315.7
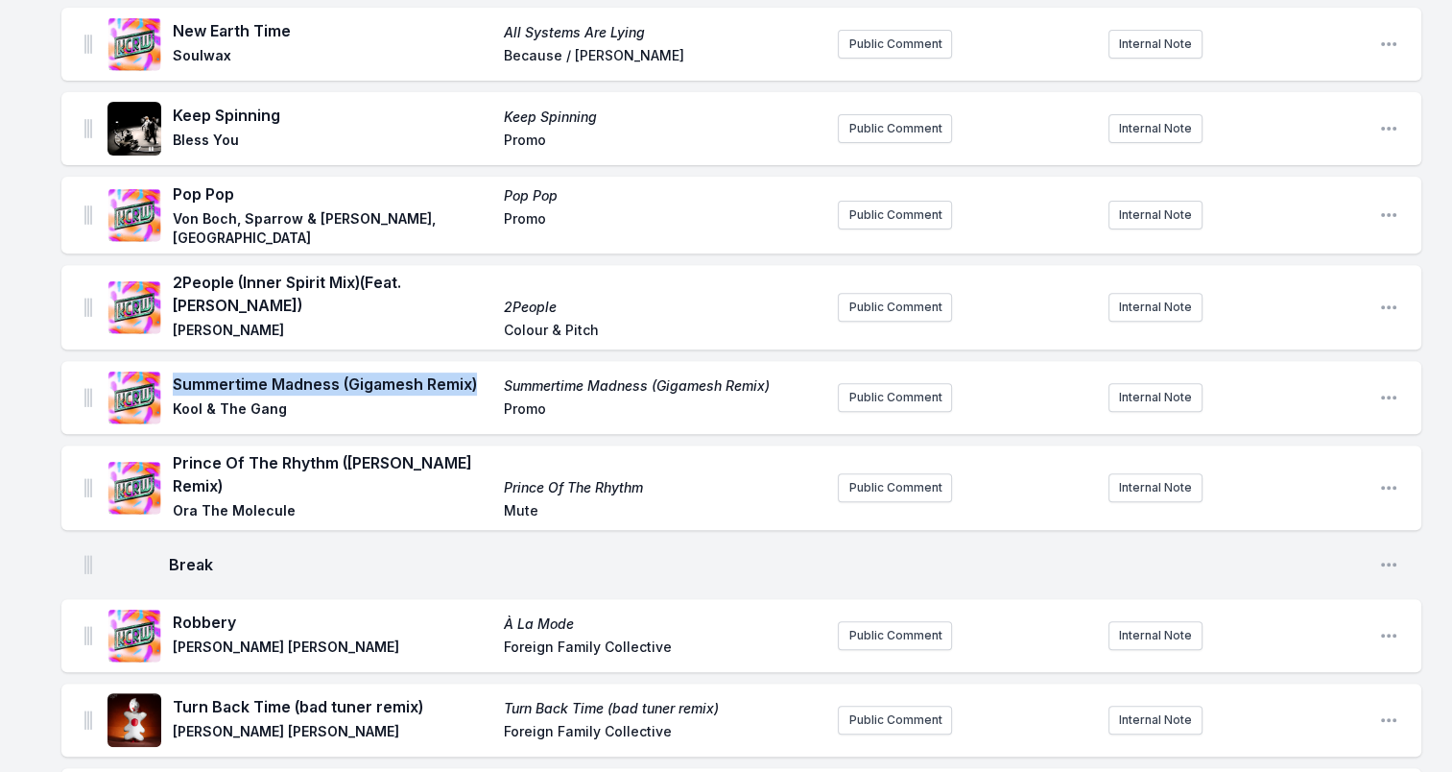
click at [488, 379] on span "Summertime Madness (Gigamesh Remix)" at bounding box center [333, 383] width 320 height 23
drag, startPoint x: 488, startPoint y: 379, endPoint x: 449, endPoint y: 369, distance: 40.7
drag, startPoint x: 175, startPoint y: 407, endPoint x: 309, endPoint y: 407, distance: 134.4
click at [309, 407] on span "Kool & The Gang" at bounding box center [333, 410] width 320 height 23
drag, startPoint x: 309, startPoint y: 407, endPoint x: 269, endPoint y: 405, distance: 40.4
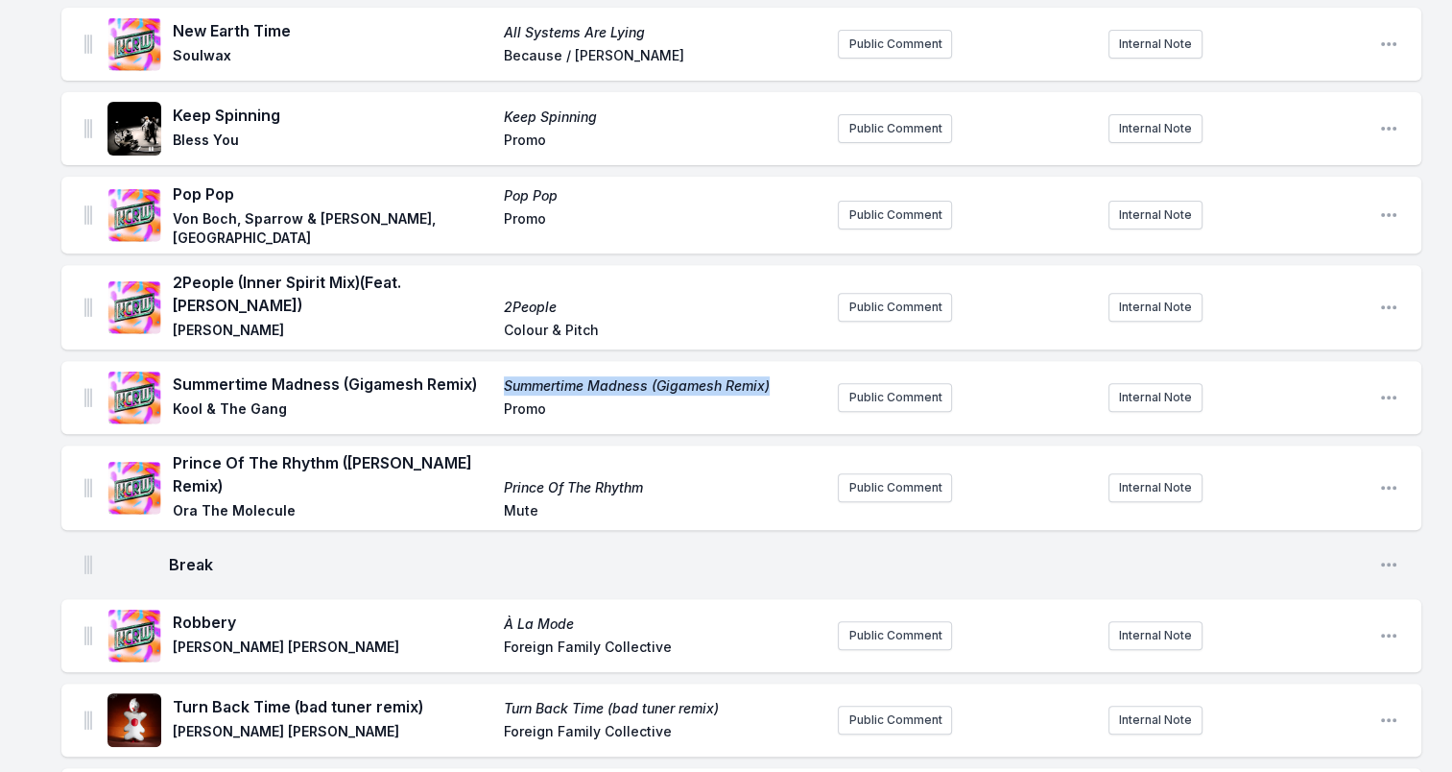
drag, startPoint x: 698, startPoint y: 378, endPoint x: 506, endPoint y: 382, distance: 192.0
click at [506, 382] on span "Summertime Madness (Gigamesh Remix)" at bounding box center [664, 385] width 320 height 19
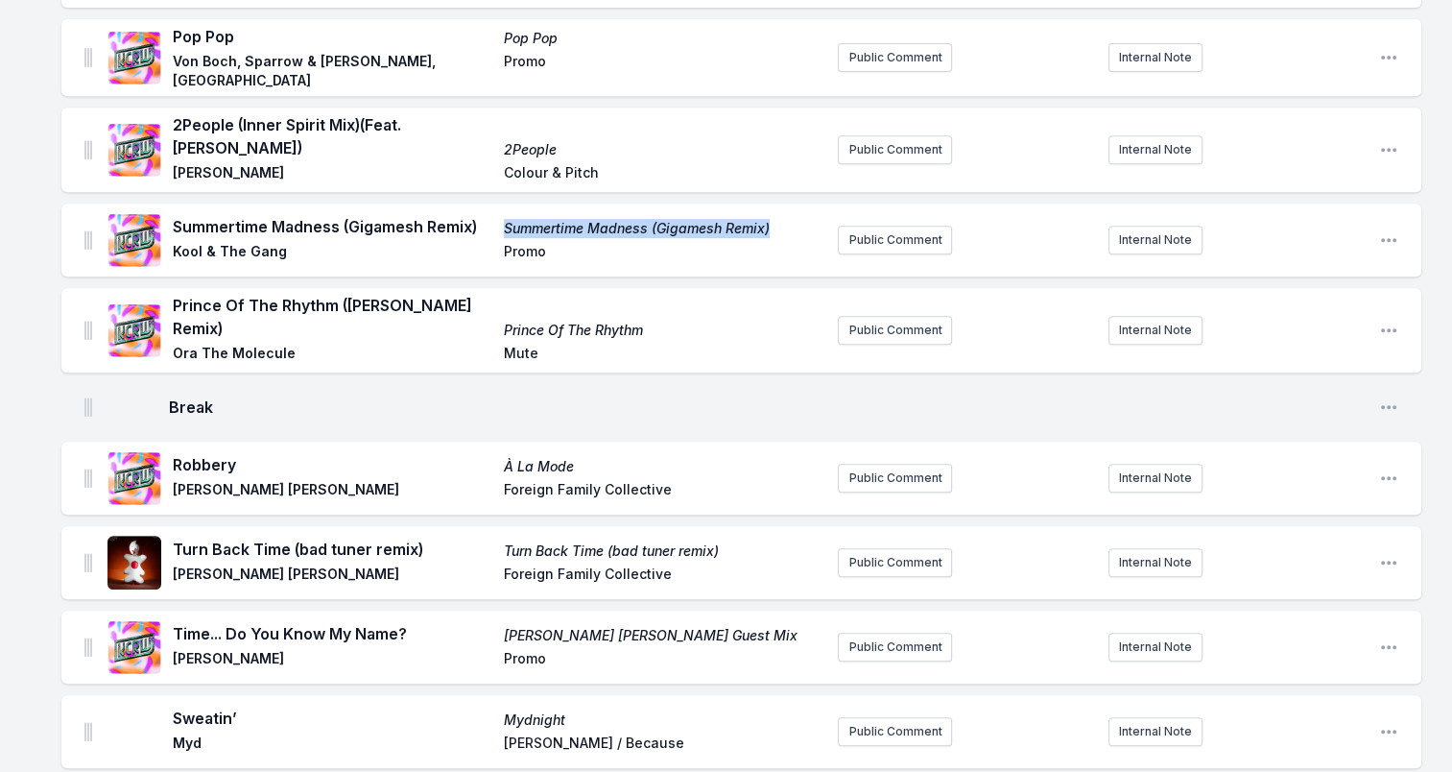
scroll to position [864, 0]
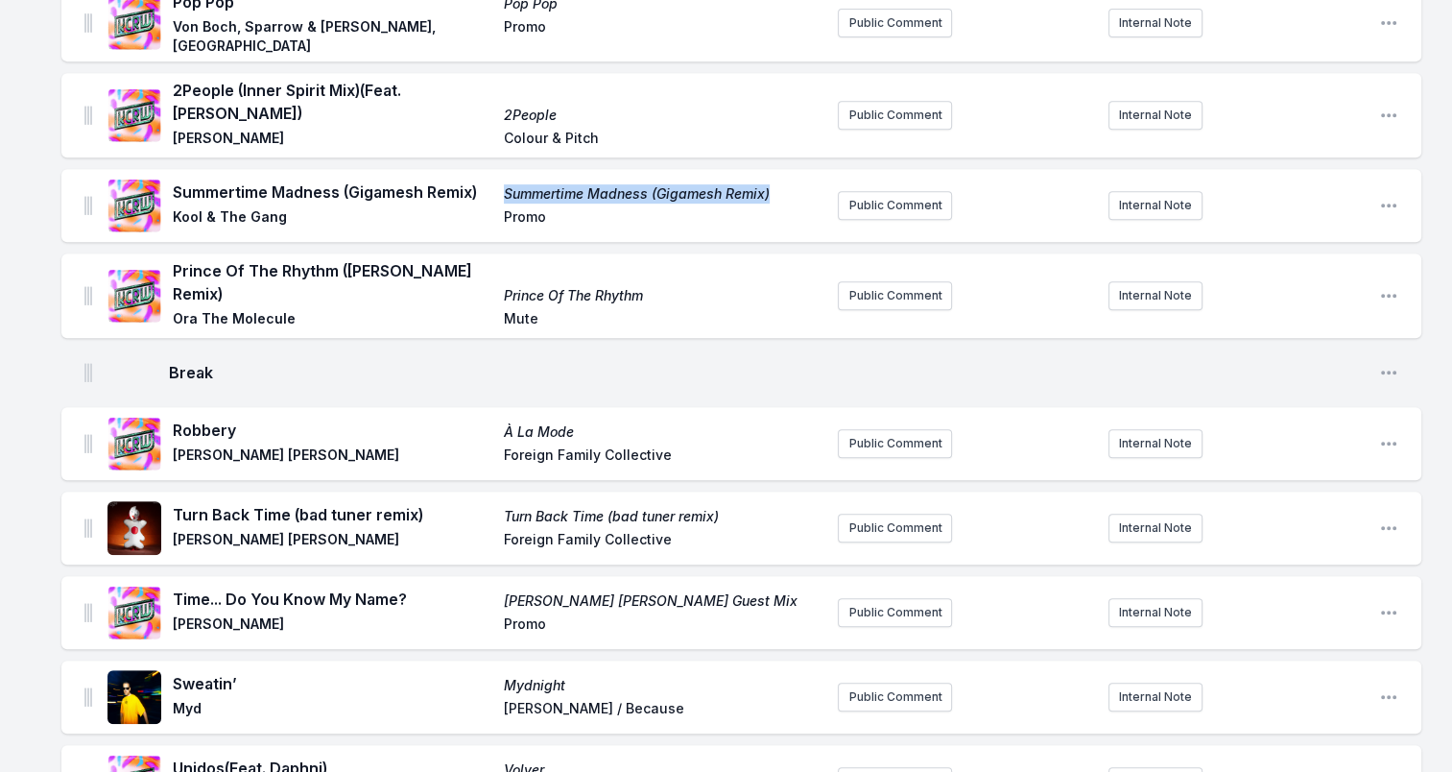
drag, startPoint x: 173, startPoint y: 268, endPoint x: 242, endPoint y: 281, distance: 70.4
click at [242, 281] on span "Prince Of The Rhythm ([PERSON_NAME] Remix)" at bounding box center [333, 282] width 320 height 46
drag, startPoint x: 242, startPoint y: 281, endPoint x: 199, endPoint y: 273, distance: 44.0
drag, startPoint x: 175, startPoint y: 313, endPoint x: 288, endPoint y: 315, distance: 113.3
click at [288, 315] on span "Ora The Molecule" at bounding box center [333, 320] width 320 height 23
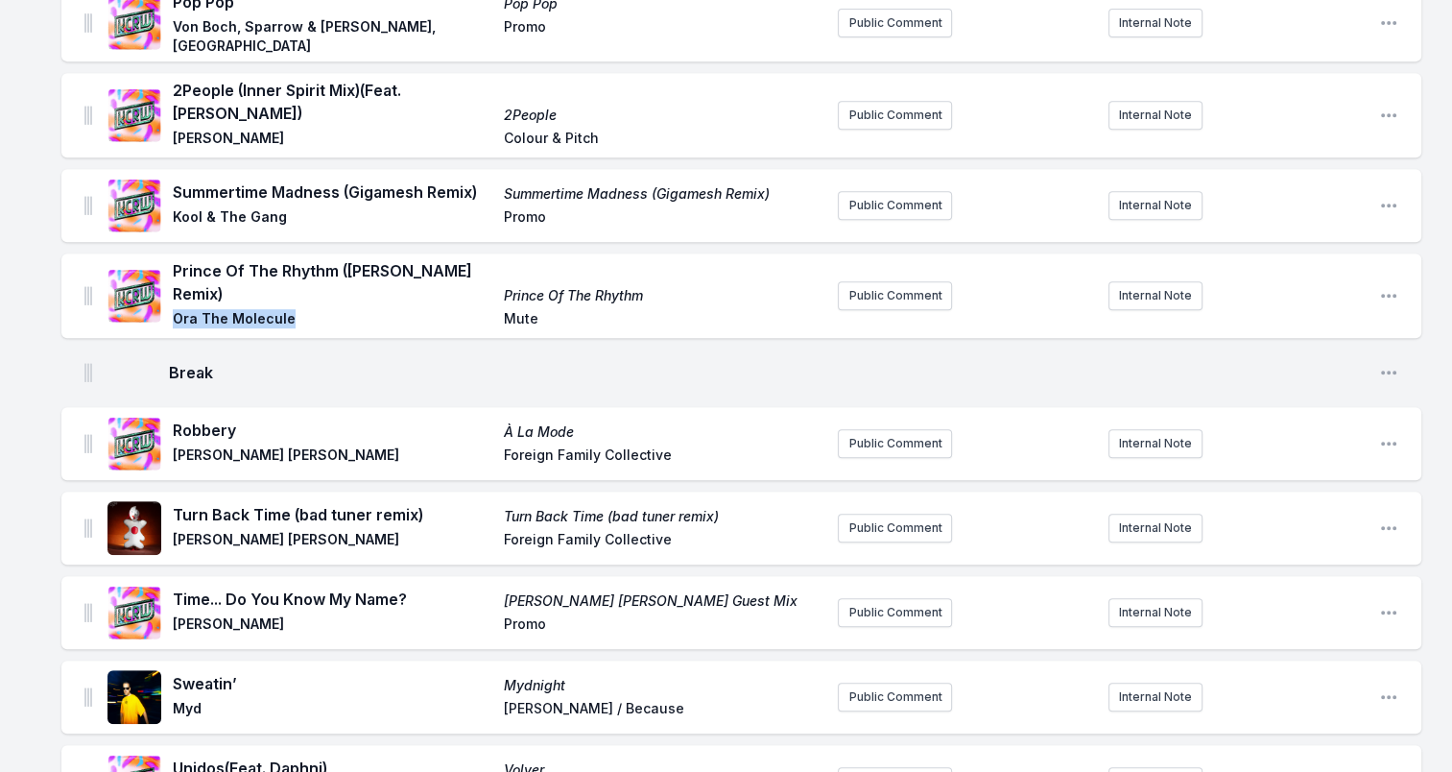
drag, startPoint x: 288, startPoint y: 315, endPoint x: 269, endPoint y: 316, distance: 19.2
drag, startPoint x: 506, startPoint y: 289, endPoint x: 682, endPoint y: 289, distance: 176.6
click at [682, 289] on span "Prince Of The Rhythm" at bounding box center [664, 295] width 320 height 19
drag, startPoint x: 682, startPoint y: 289, endPoint x: 591, endPoint y: 291, distance: 91.2
click at [515, 309] on span "Mute" at bounding box center [664, 320] width 320 height 23
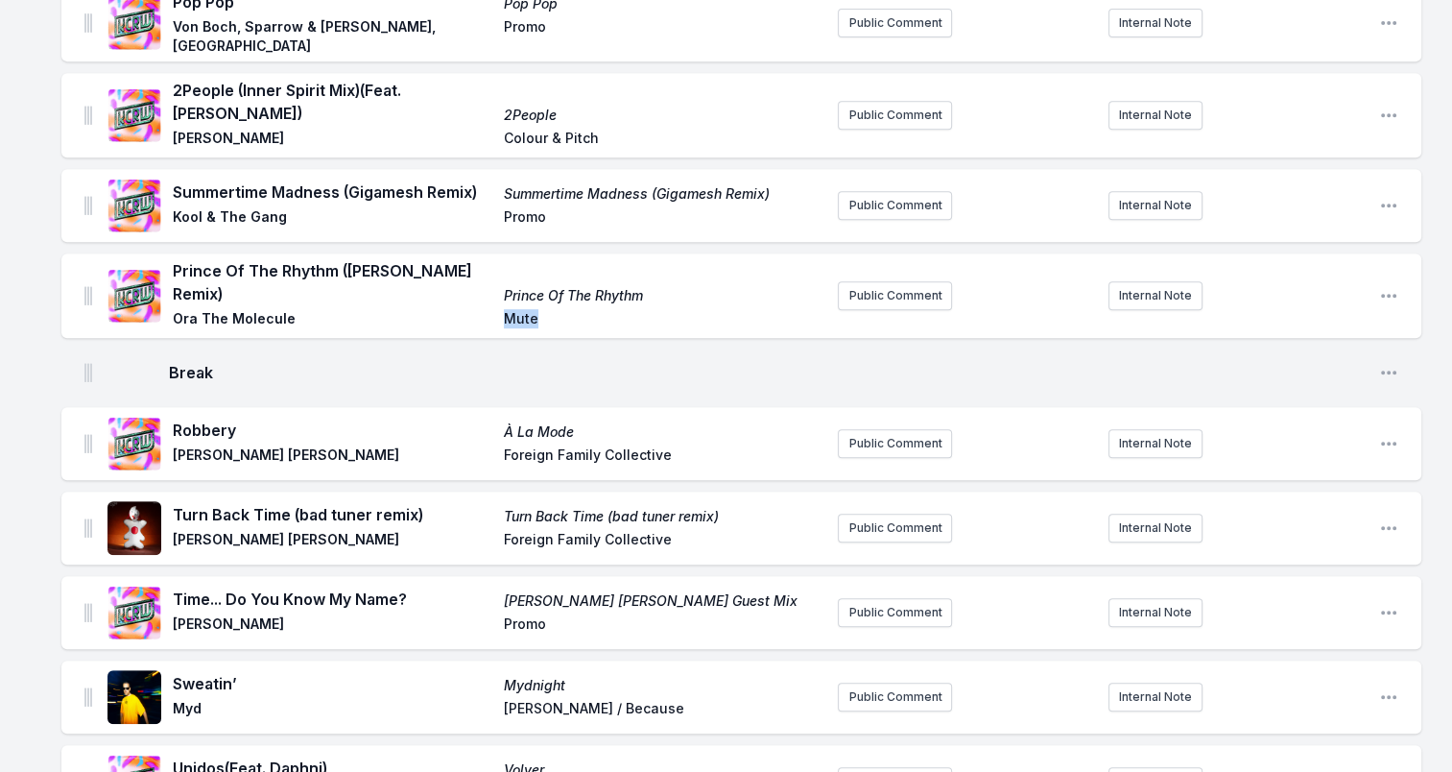
click at [515, 309] on span "Mute" at bounding box center [664, 320] width 320 height 23
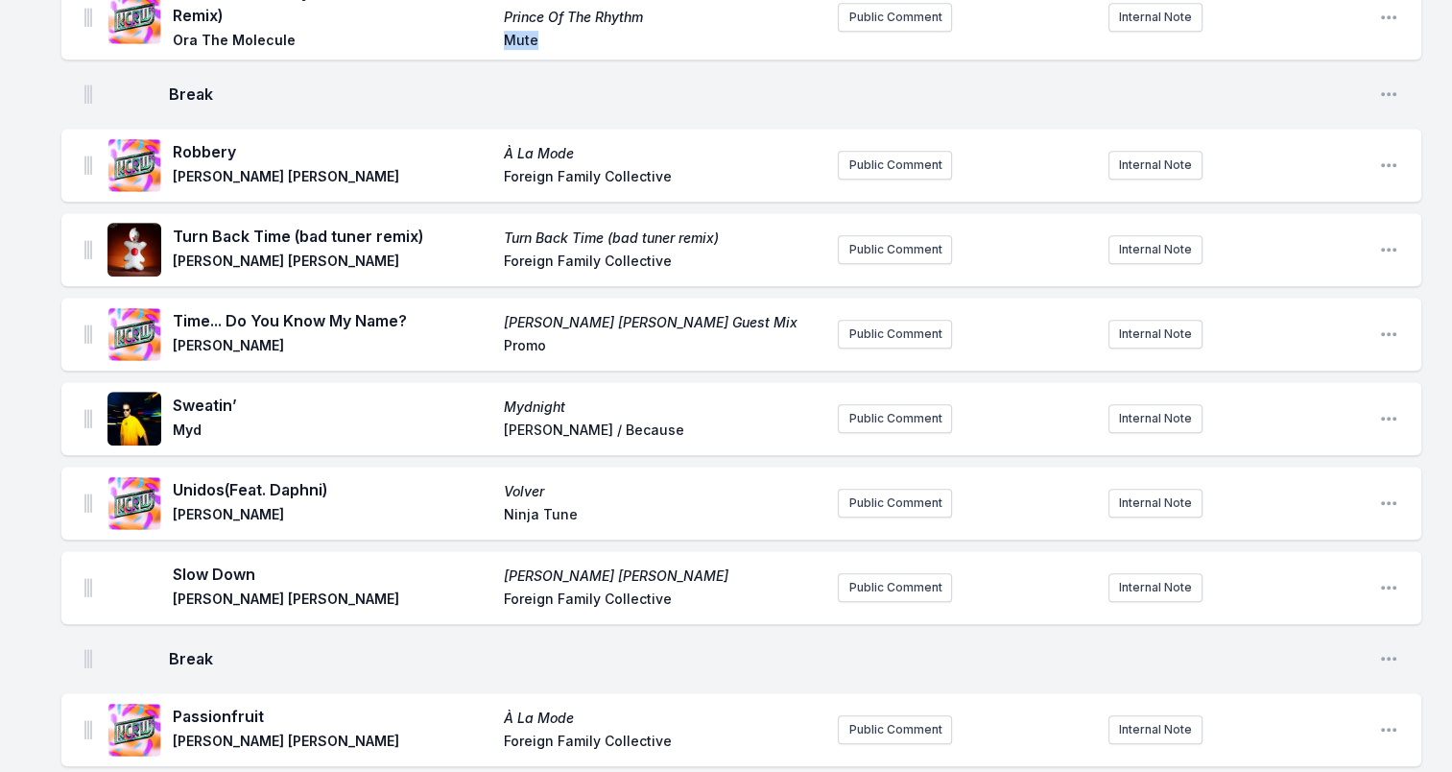
scroll to position [1152, 0]
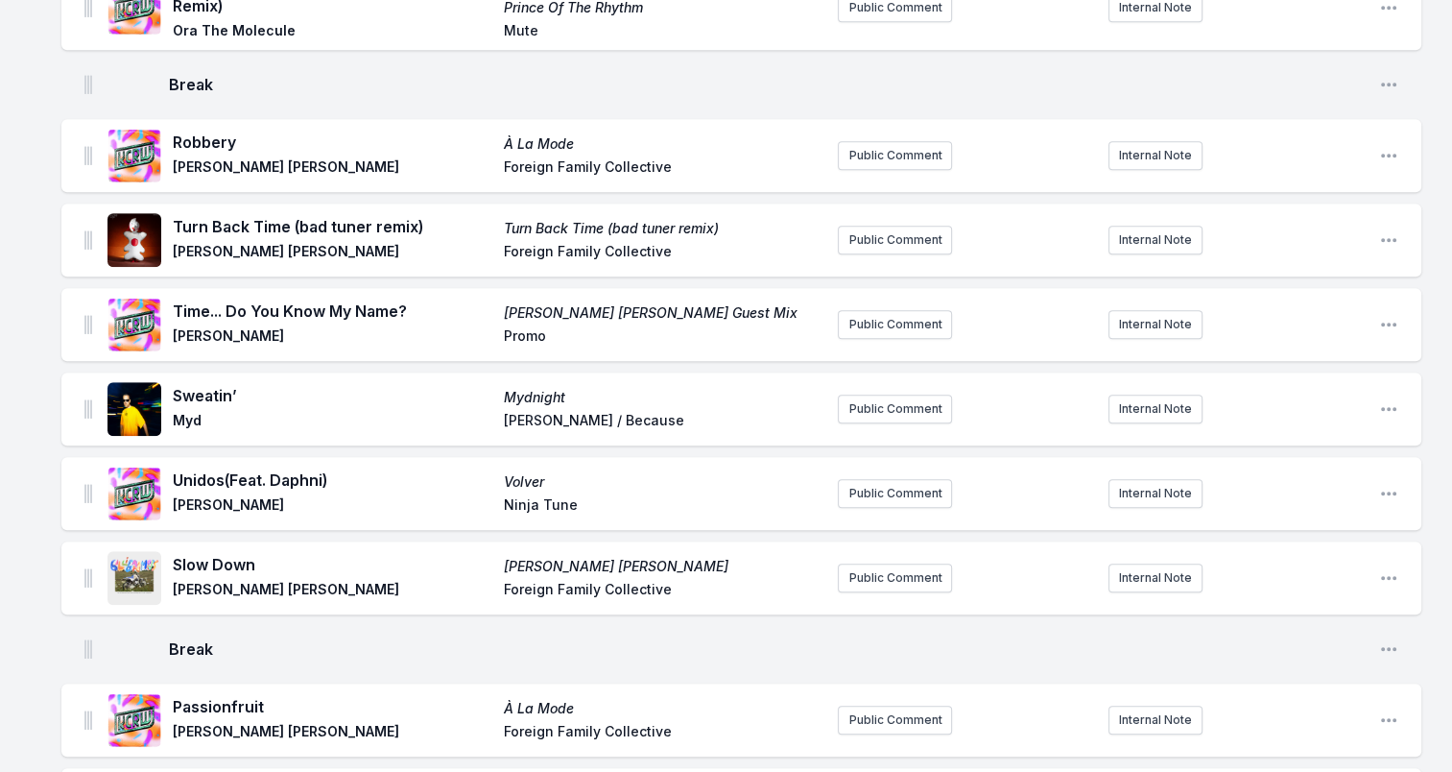
click at [194, 139] on span "Robbery" at bounding box center [333, 142] width 320 height 23
drag, startPoint x: 175, startPoint y: 162, endPoint x: 271, endPoint y: 161, distance: 96.0
click at [271, 161] on span "[PERSON_NAME] [PERSON_NAME]" at bounding box center [333, 168] width 320 height 23
drag, startPoint x: 271, startPoint y: 161, endPoint x: 224, endPoint y: 159, distance: 47.1
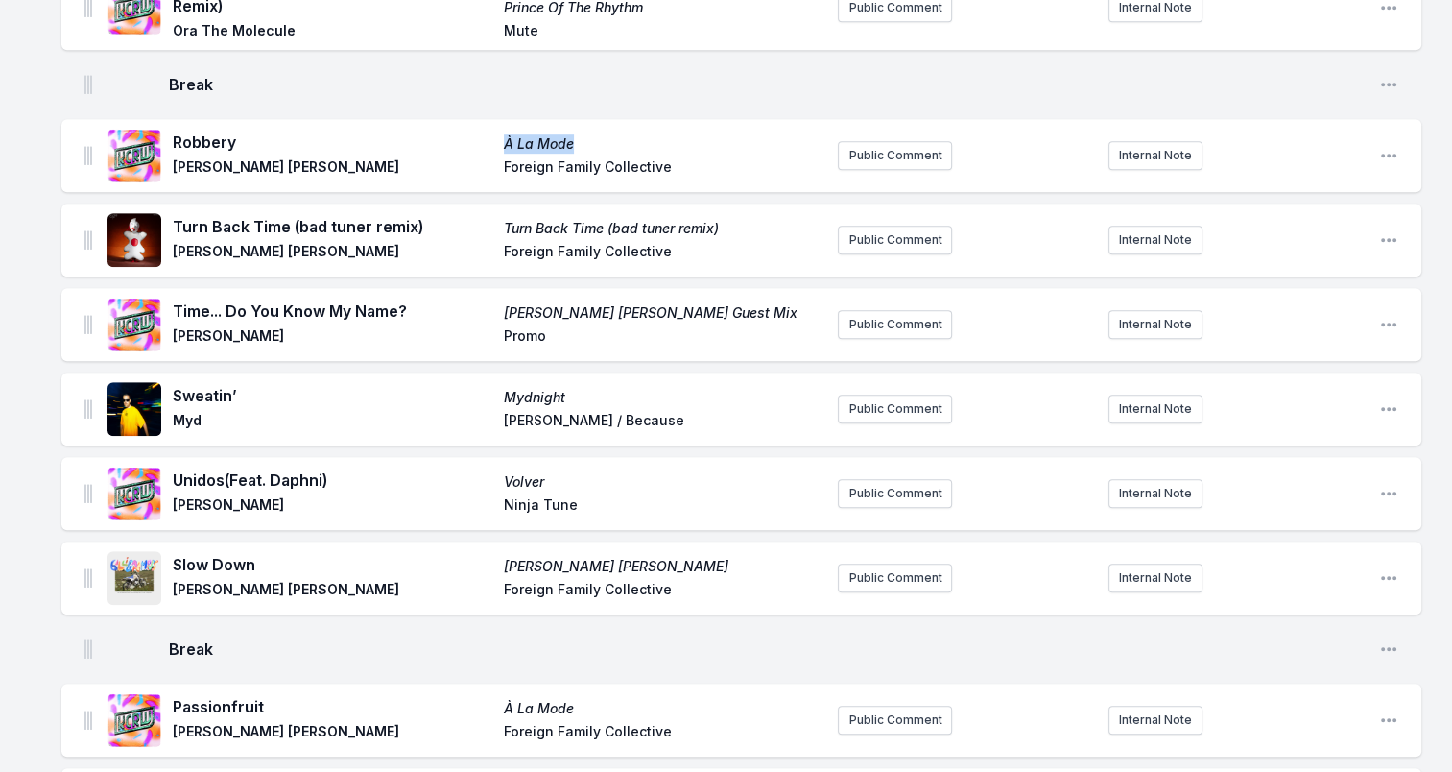
drag, startPoint x: 498, startPoint y: 133, endPoint x: 577, endPoint y: 137, distance: 78.8
click at [577, 137] on div "Robbery À La Mode [PERSON_NAME] [PERSON_NAME] Foreign Family Collective" at bounding box center [498, 156] width 650 height 50
drag, startPoint x: 577, startPoint y: 137, endPoint x: 559, endPoint y: 135, distance: 18.3
drag, startPoint x: 503, startPoint y: 164, endPoint x: 671, endPoint y: 170, distance: 168.0
click at [671, 170] on div "Robbery À La Mode [PERSON_NAME] [PERSON_NAME] Foreign Family Collective" at bounding box center [498, 156] width 650 height 50
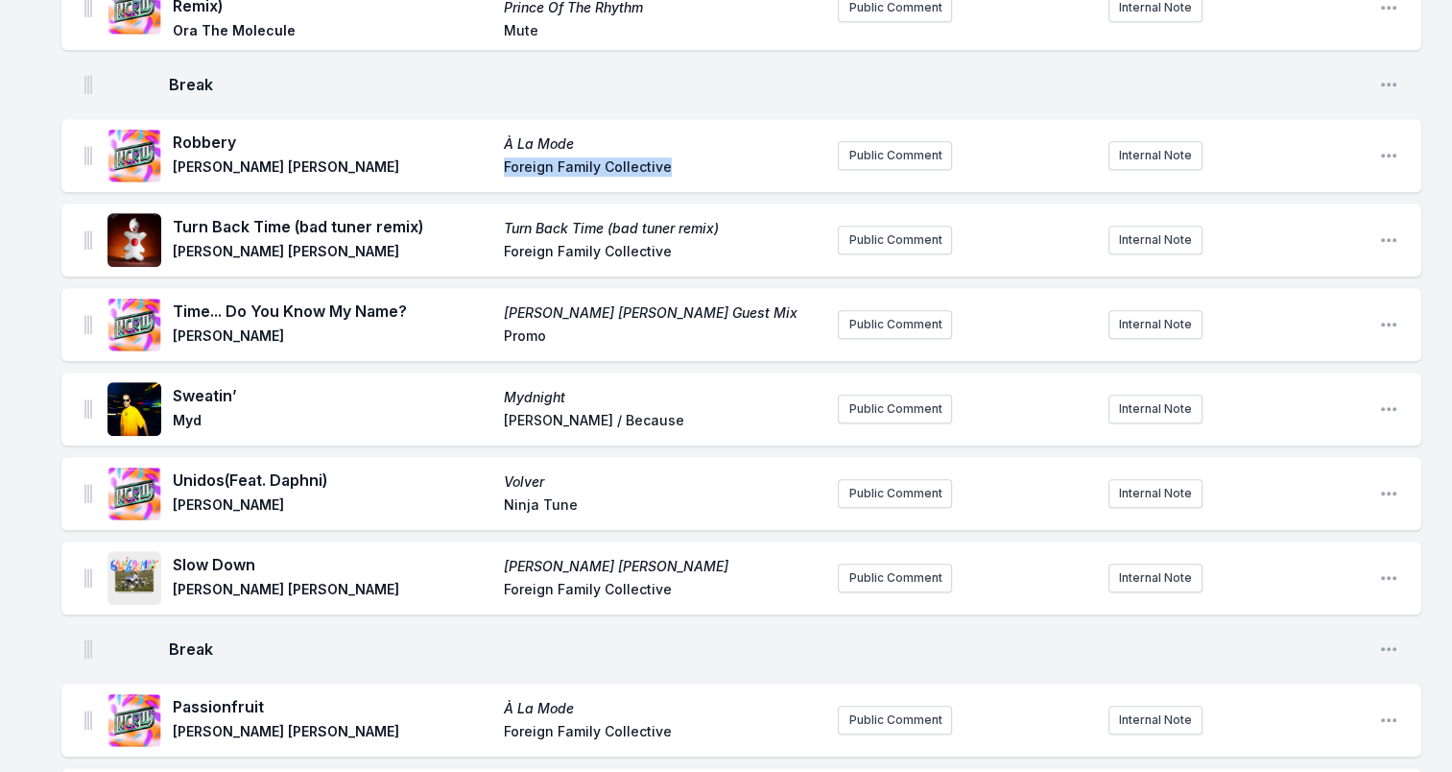
drag, startPoint x: 671, startPoint y: 170, endPoint x: 634, endPoint y: 159, distance: 38.0
drag, startPoint x: 174, startPoint y: 219, endPoint x: 444, endPoint y: 229, distance: 270.8
click at [444, 229] on span "Turn Back Time (bad tuner remix)" at bounding box center [333, 226] width 320 height 23
drag, startPoint x: 444, startPoint y: 229, endPoint x: 370, endPoint y: 222, distance: 74.3
drag, startPoint x: 175, startPoint y: 251, endPoint x: 313, endPoint y: 249, distance: 138.2
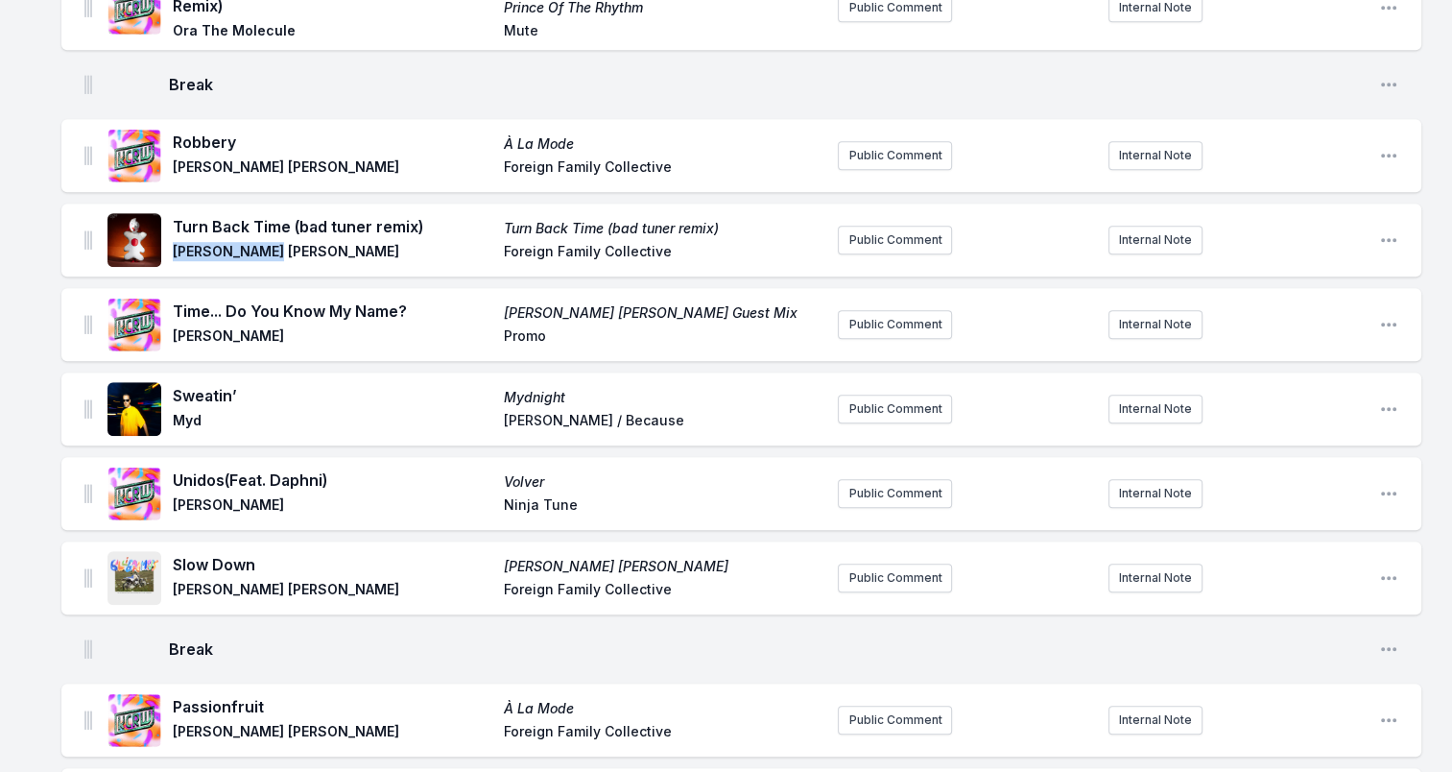
click at [313, 249] on span "[PERSON_NAME] [PERSON_NAME]" at bounding box center [333, 253] width 320 height 23
drag, startPoint x: 313, startPoint y: 249, endPoint x: 205, endPoint y: 246, distance: 107.5
drag, startPoint x: 723, startPoint y: 216, endPoint x: 488, endPoint y: 209, distance: 235.2
click at [488, 209] on div "Turn Back Time (bad tuner remix) Turn Back Time (bad tuner remix) [PERSON_NAME]…" at bounding box center [464, 239] width 715 height 61
drag, startPoint x: 488, startPoint y: 209, endPoint x: 529, endPoint y: 214, distance: 41.5
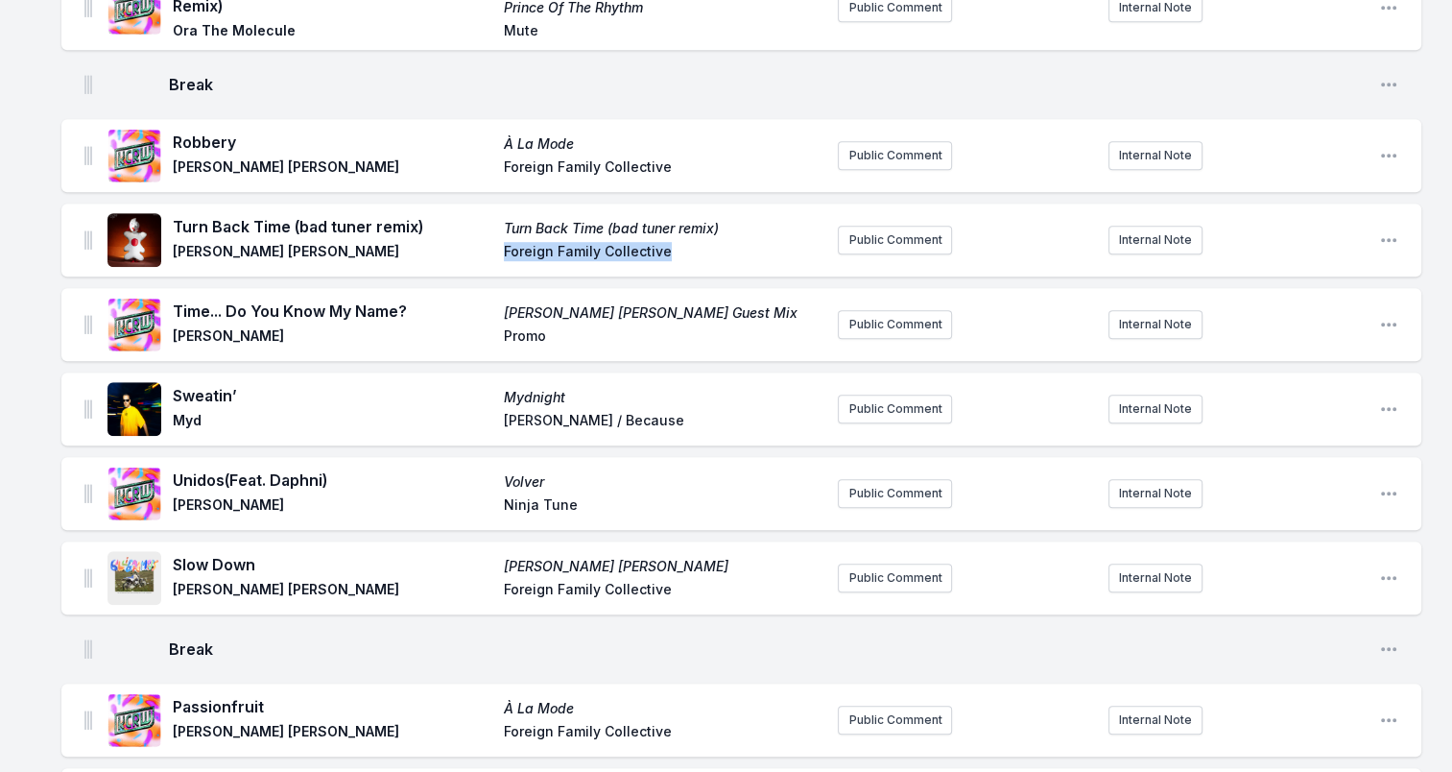
drag, startPoint x: 503, startPoint y: 247, endPoint x: 726, endPoint y: 246, distance: 222.6
click at [726, 246] on div "Turn Back Time (bad tuner remix) Turn Back Time (bad tuner remix) [PERSON_NAME]…" at bounding box center [498, 240] width 650 height 50
drag, startPoint x: 726, startPoint y: 246, endPoint x: 598, endPoint y: 243, distance: 127.7
drag, startPoint x: 174, startPoint y: 301, endPoint x: 427, endPoint y: 296, distance: 253.4
click at [427, 299] on span "Time... Do You Know My Name?" at bounding box center [333, 310] width 320 height 23
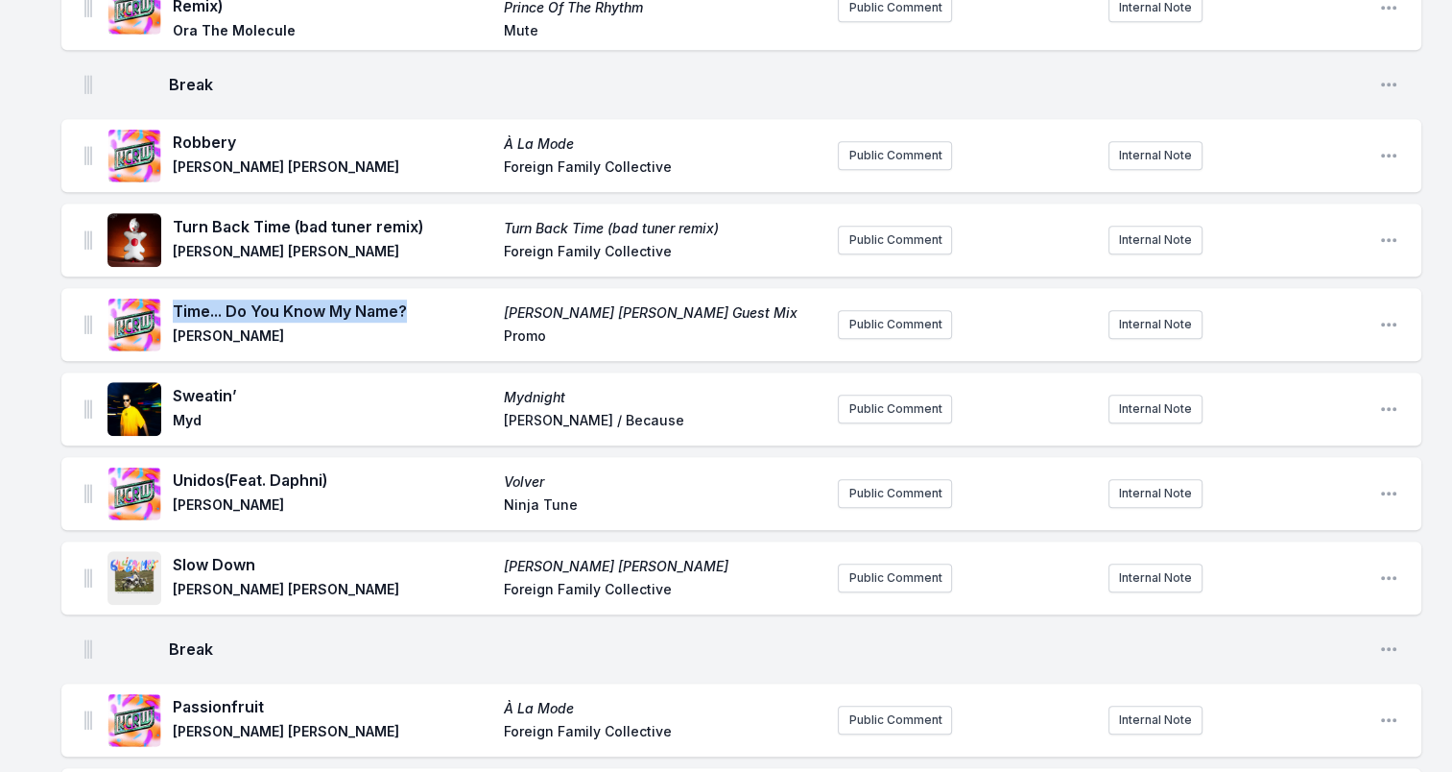
drag, startPoint x: 426, startPoint y: 296, endPoint x: 374, endPoint y: 313, distance: 54.6
drag, startPoint x: 175, startPoint y: 331, endPoint x: 259, endPoint y: 329, distance: 84.5
click at [259, 329] on span "[PERSON_NAME]" at bounding box center [333, 337] width 320 height 23
drag, startPoint x: 259, startPoint y: 329, endPoint x: 218, endPoint y: 324, distance: 41.5
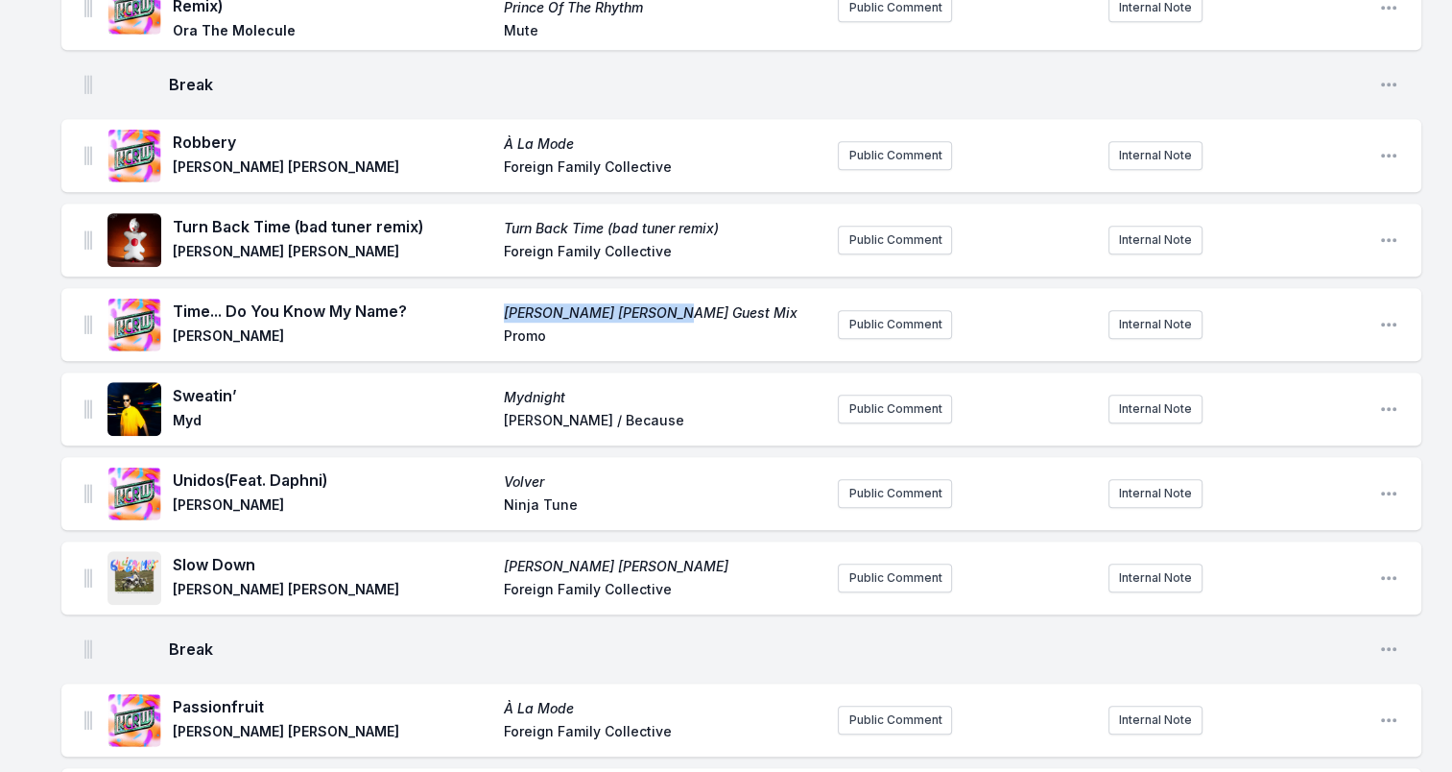
drag, startPoint x: 609, startPoint y: 302, endPoint x: 504, endPoint y: 303, distance: 105.6
click at [504, 303] on span "[PERSON_NAME] [PERSON_NAME] Guest Mix" at bounding box center [664, 312] width 320 height 19
drag, startPoint x: 504, startPoint y: 303, endPoint x: 519, endPoint y: 306, distance: 15.6
drag, startPoint x: 599, startPoint y: 557, endPoint x: 486, endPoint y: 560, distance: 113.3
click at [486, 560] on div "Slow Down [PERSON_NAME] [PERSON_NAME] [PERSON_NAME] [PERSON_NAME] Foreign Famil…" at bounding box center [498, 578] width 650 height 50
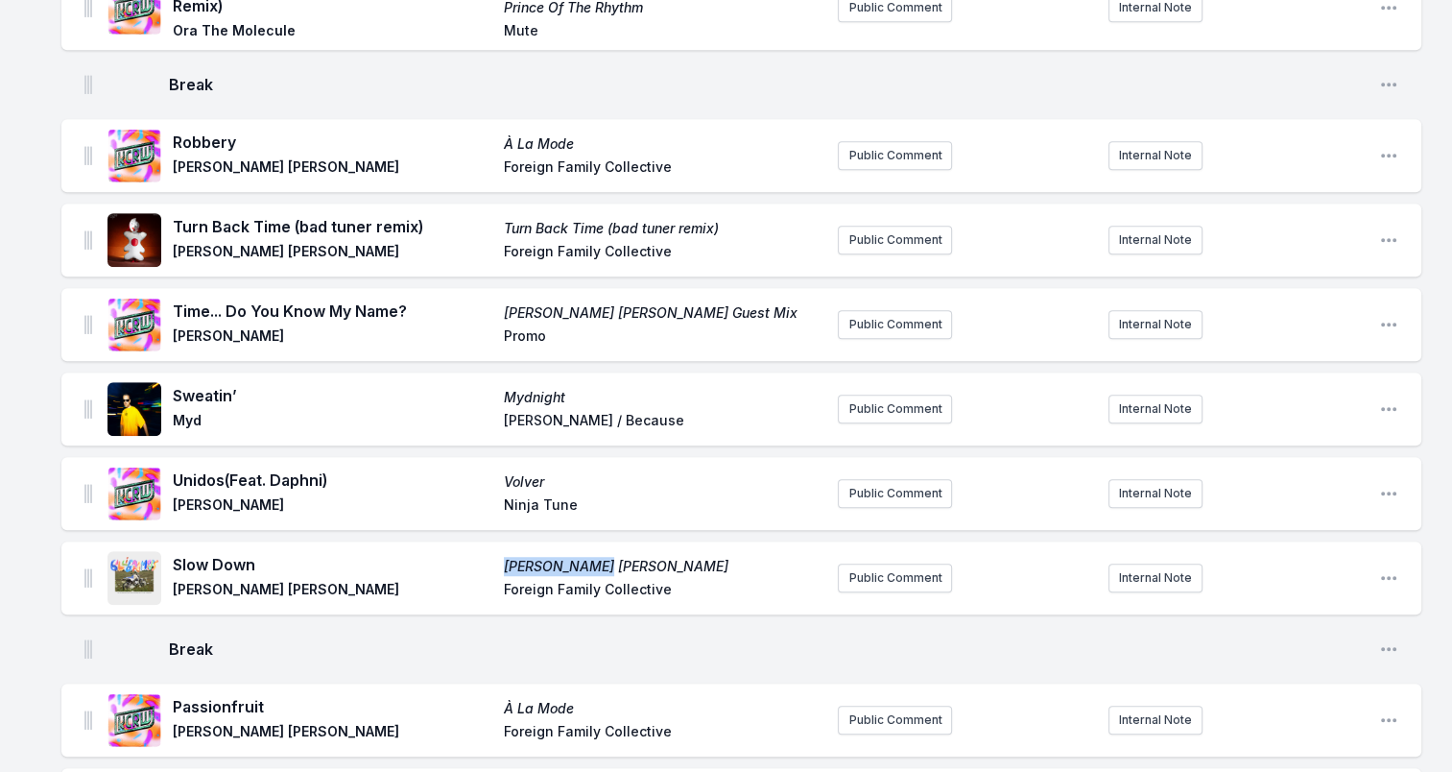
drag, startPoint x: 486, startPoint y: 560, endPoint x: 534, endPoint y: 560, distance: 48.0
drag, startPoint x: 550, startPoint y: 584, endPoint x: 730, endPoint y: 583, distance: 180.4
click at [730, 583] on div "Slow Down [PERSON_NAME] [PERSON_NAME] [PERSON_NAME] [PERSON_NAME] Foreign Famil…" at bounding box center [498, 578] width 650 height 50
drag, startPoint x: 730, startPoint y: 583, endPoint x: 653, endPoint y: 586, distance: 77.8
drag, startPoint x: 175, startPoint y: 561, endPoint x: 276, endPoint y: 568, distance: 101.9
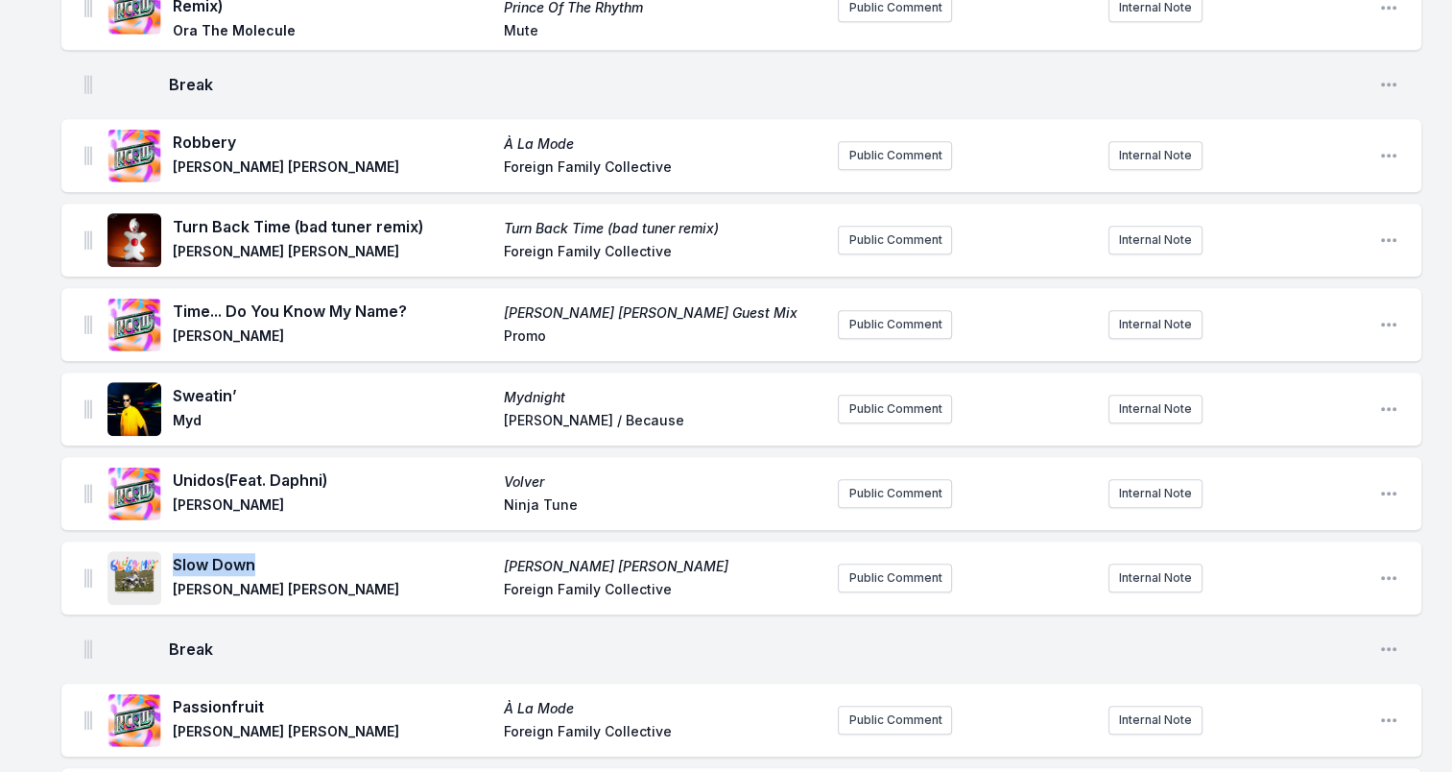
click at [276, 568] on span "Slow Down" at bounding box center [333, 564] width 320 height 23
drag, startPoint x: 276, startPoint y: 568, endPoint x: 226, endPoint y: 562, distance: 51.2
drag, startPoint x: 200, startPoint y: 382, endPoint x: 284, endPoint y: 376, distance: 84.6
click at [284, 378] on div "Sweatin’ Mydnight Myd [PERSON_NAME] / Because" at bounding box center [464, 408] width 715 height 61
drag, startPoint x: 284, startPoint y: 376, endPoint x: 175, endPoint y: 392, distance: 110.5
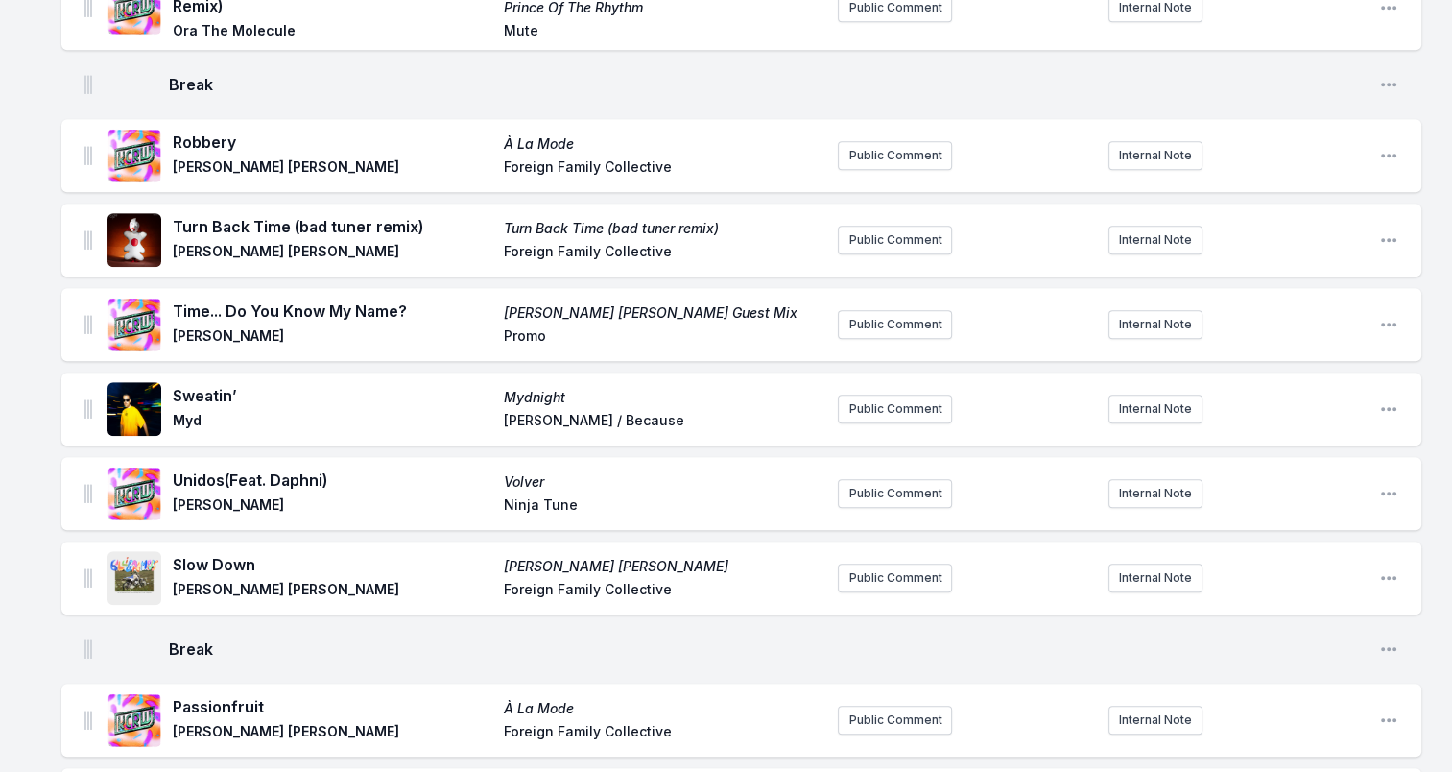
click at [175, 392] on span "Sweatin’" at bounding box center [333, 395] width 320 height 23
drag, startPoint x: 176, startPoint y: 389, endPoint x: 250, endPoint y: 387, distance: 74.9
click at [250, 387] on span "Sweatin’" at bounding box center [333, 395] width 320 height 23
drag, startPoint x: 250, startPoint y: 387, endPoint x: 223, endPoint y: 387, distance: 27.8
click at [181, 414] on span "Myd" at bounding box center [333, 422] width 320 height 23
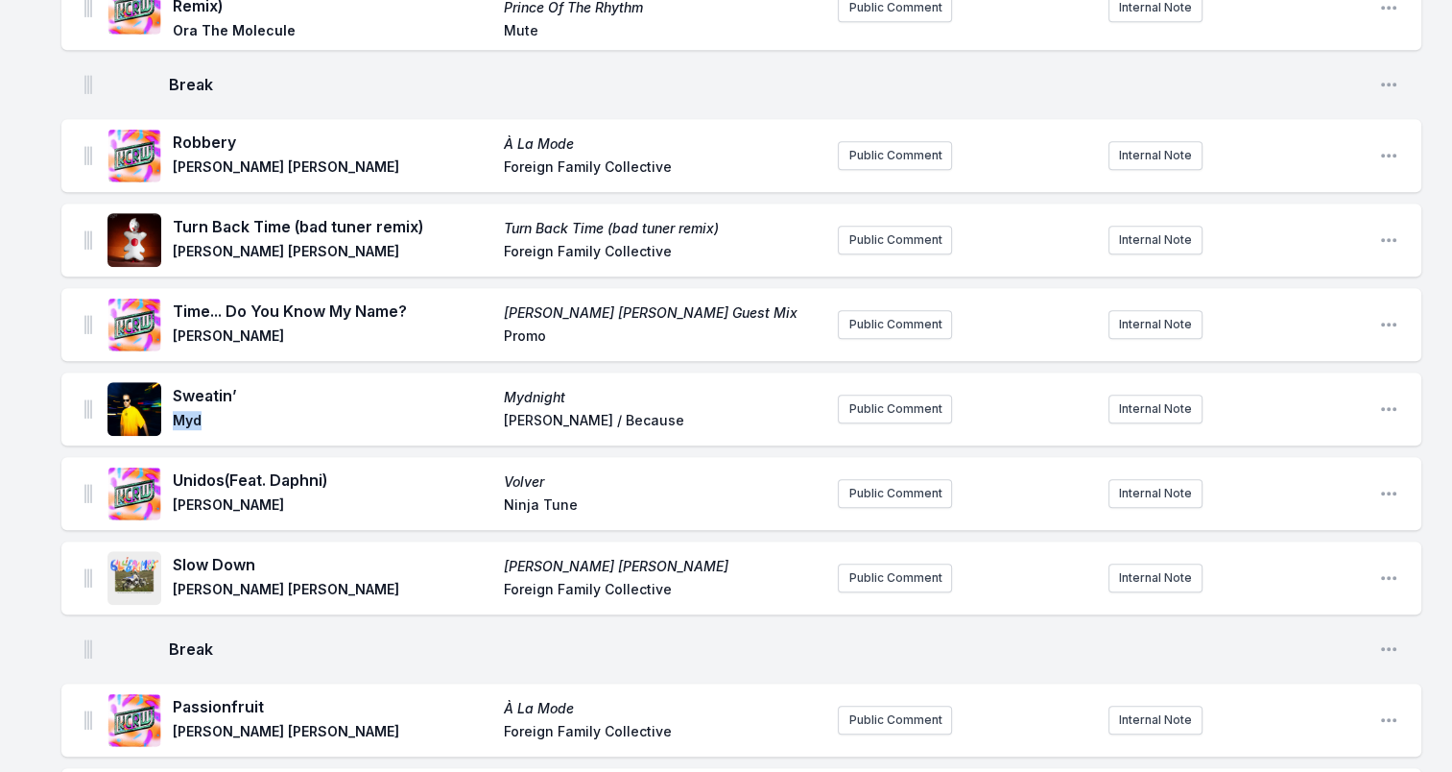
click at [182, 414] on span "Myd" at bounding box center [333, 422] width 320 height 23
click at [541, 388] on span "Mydnight" at bounding box center [664, 397] width 320 height 19
drag, startPoint x: 664, startPoint y: 409, endPoint x: 487, endPoint y: 416, distance: 177.7
click at [487, 416] on div "Sweatin’ Mydnight Myd [PERSON_NAME] / Because" at bounding box center [498, 409] width 650 height 50
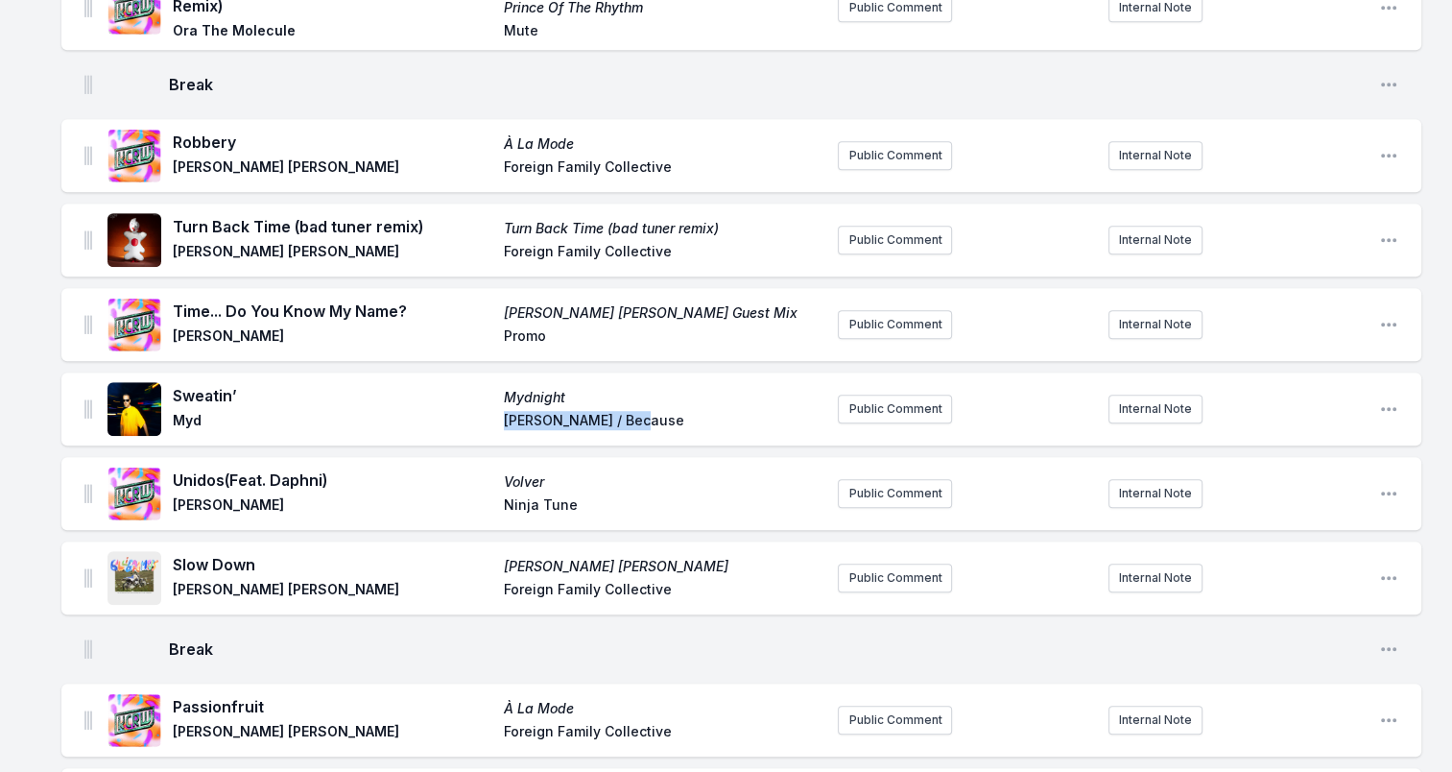
drag, startPoint x: 487, startPoint y: 416, endPoint x: 534, endPoint y: 416, distance: 47.0
click at [541, 391] on span "Mydnight" at bounding box center [664, 397] width 320 height 19
drag, startPoint x: 177, startPoint y: 503, endPoint x: 297, endPoint y: 498, distance: 121.0
click at [297, 498] on span "[PERSON_NAME]" at bounding box center [333, 506] width 320 height 23
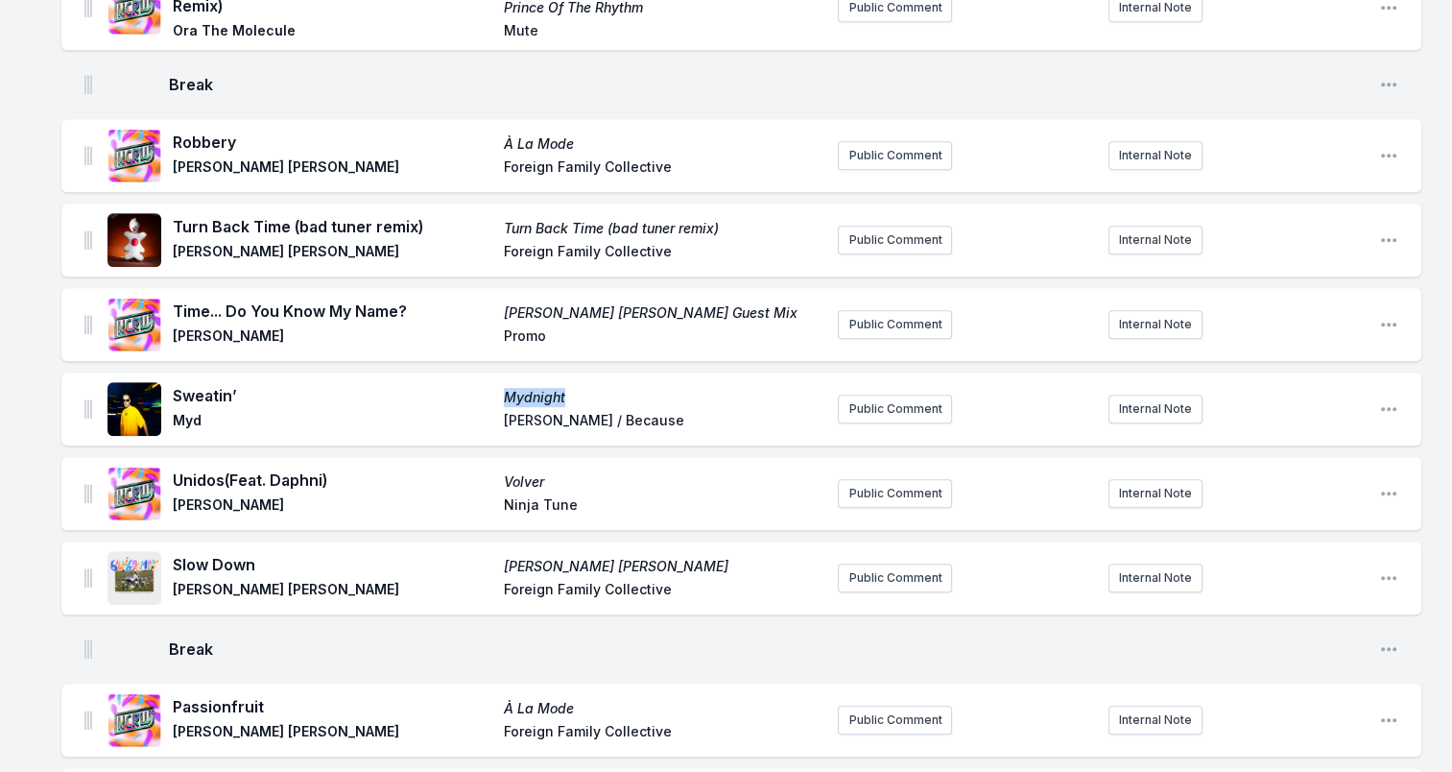
drag, startPoint x: 297, startPoint y: 498, endPoint x: 236, endPoint y: 497, distance: 61.4
drag, startPoint x: 231, startPoint y: 475, endPoint x: 326, endPoint y: 480, distance: 95.1
click at [326, 480] on span "Unidos (Feat. Daphni)" at bounding box center [333, 479] width 320 height 23
drag, startPoint x: 326, startPoint y: 480, endPoint x: 302, endPoint y: 478, distance: 24.1
click at [526, 508] on span "Ninja Tune" at bounding box center [664, 506] width 320 height 23
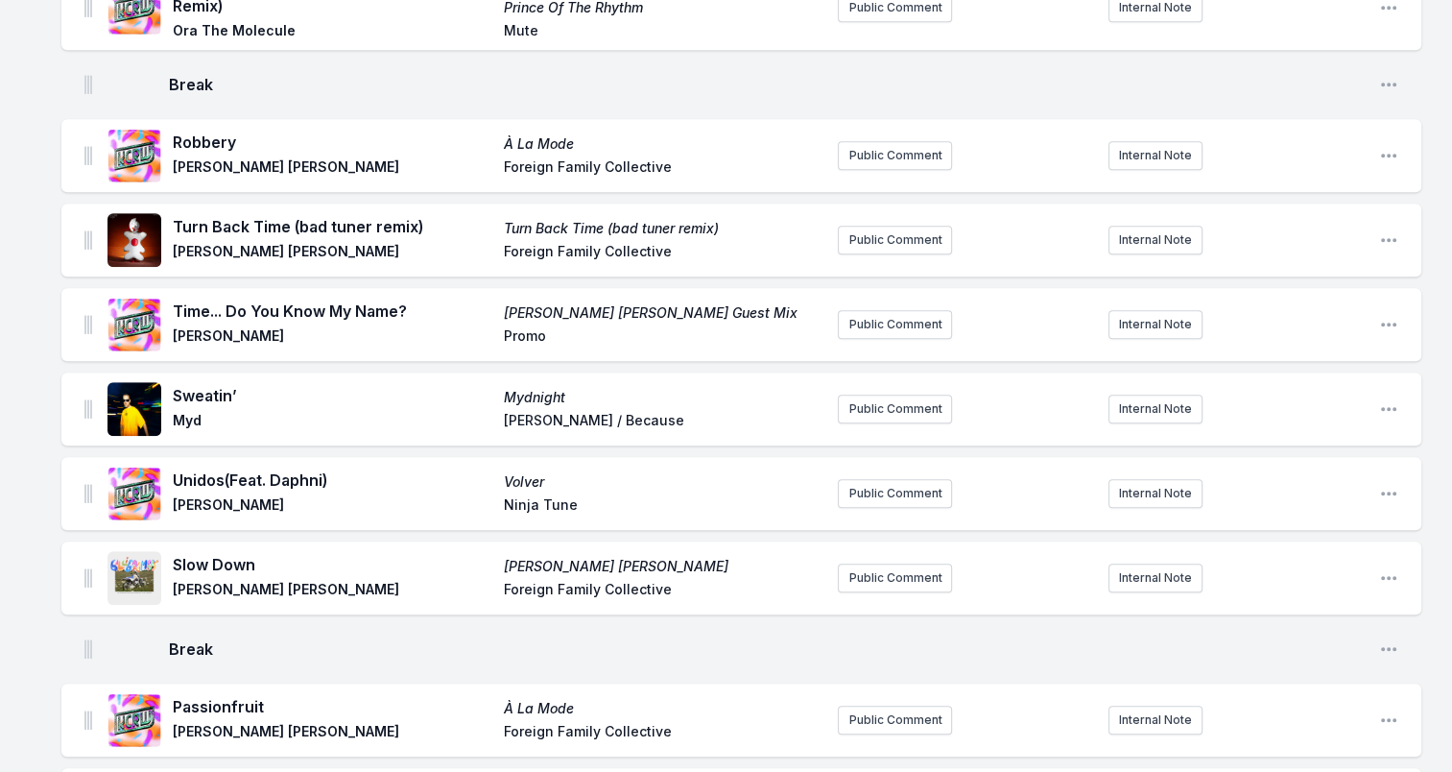
drag, startPoint x: 327, startPoint y: 463, endPoint x: 163, endPoint y: 472, distance: 164.4
click at [163, 472] on div "Unidos (Feat. Daphni) Volver [PERSON_NAME] Ninja Tune" at bounding box center [464, 493] width 715 height 61
drag, startPoint x: 163, startPoint y: 472, endPoint x: 187, endPoint y: 468, distance: 24.3
click at [524, 468] on div "Unidos (Feat. Daphni) Volver [PERSON_NAME] Ninja Tune" at bounding box center [498, 493] width 650 height 50
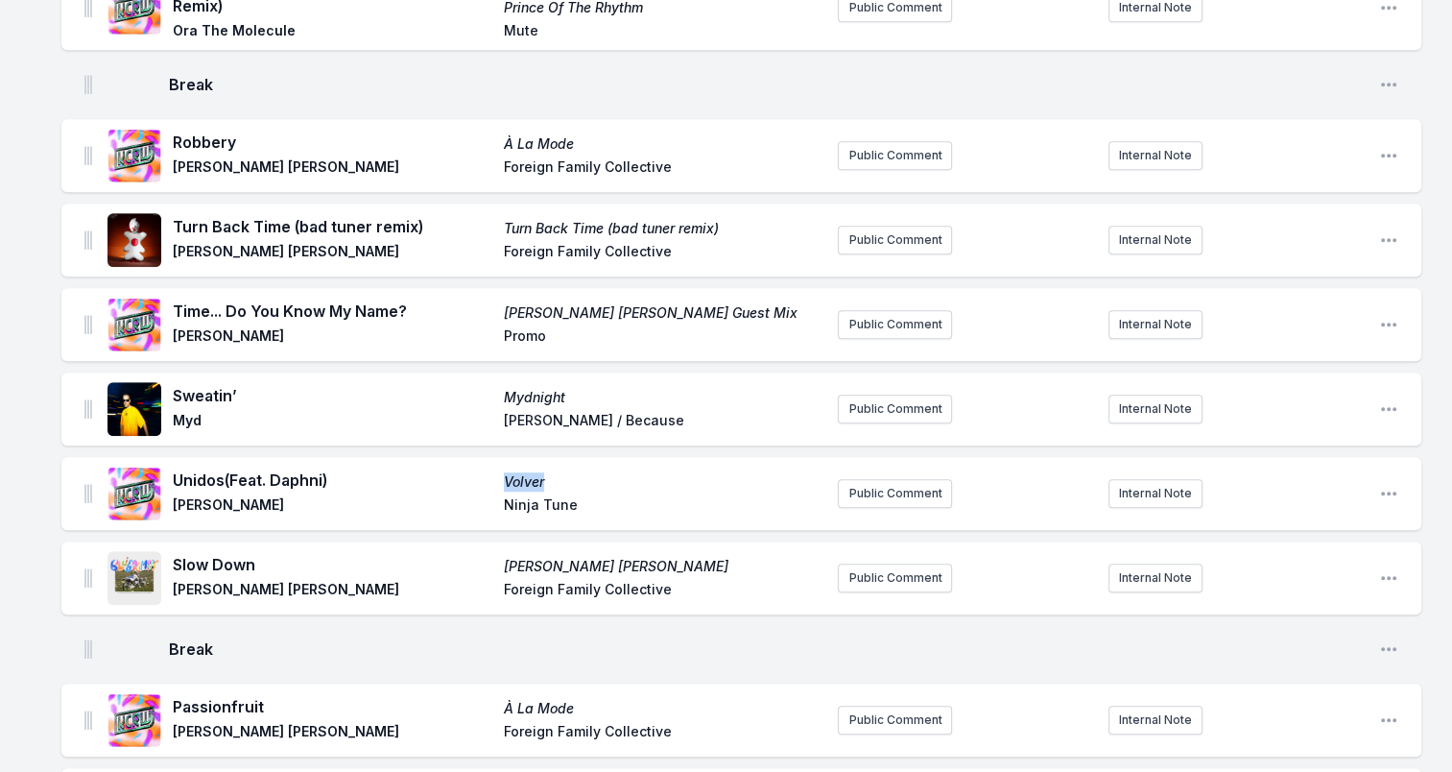
drag, startPoint x: 583, startPoint y: 492, endPoint x: 495, endPoint y: 496, distance: 88.4
click at [495, 496] on div "Unidos (Feat. Daphni) Volver [PERSON_NAME] Ninja Tune" at bounding box center [498, 493] width 650 height 50
drag, startPoint x: 495, startPoint y: 496, endPoint x: 517, endPoint y: 497, distance: 22.1
